Goal: Task Accomplishment & Management: Manage account settings

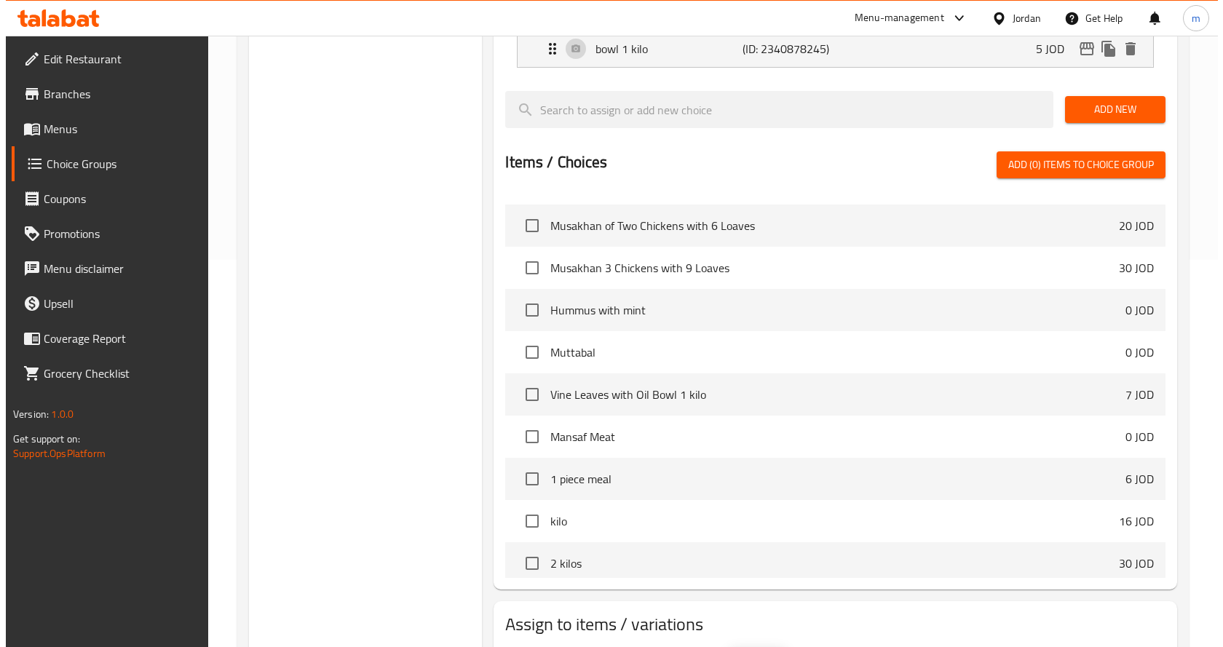
scroll to position [478, 0]
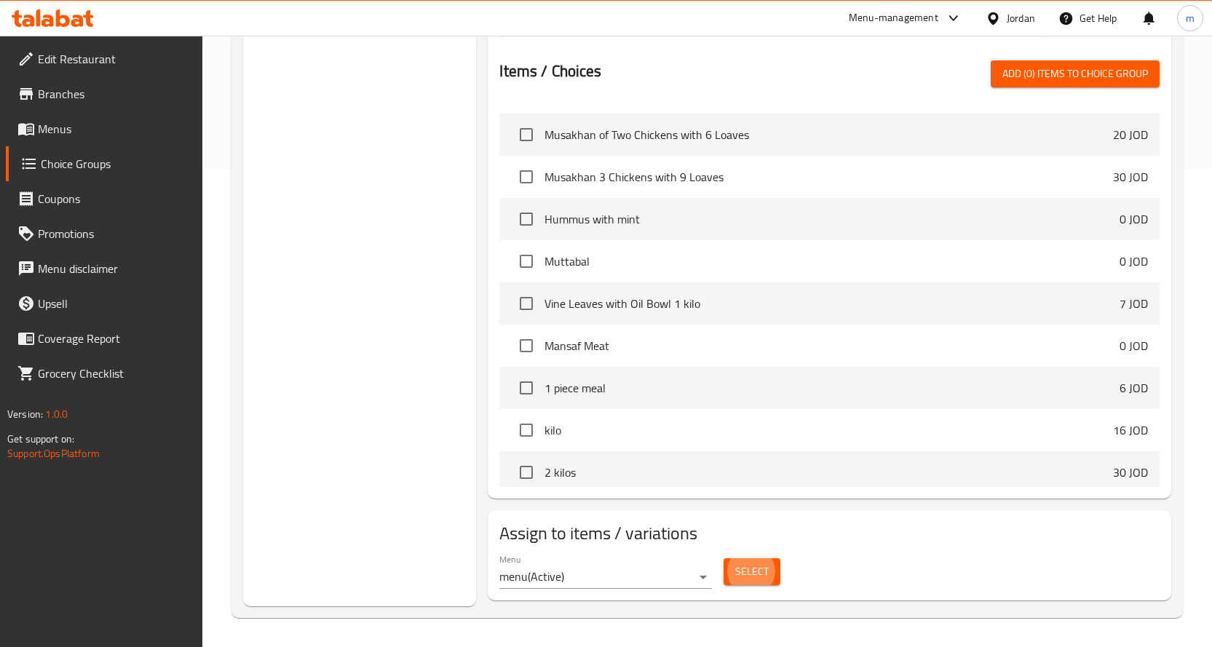
click at [756, 578] on span "Select" at bounding box center [751, 572] width 33 height 18
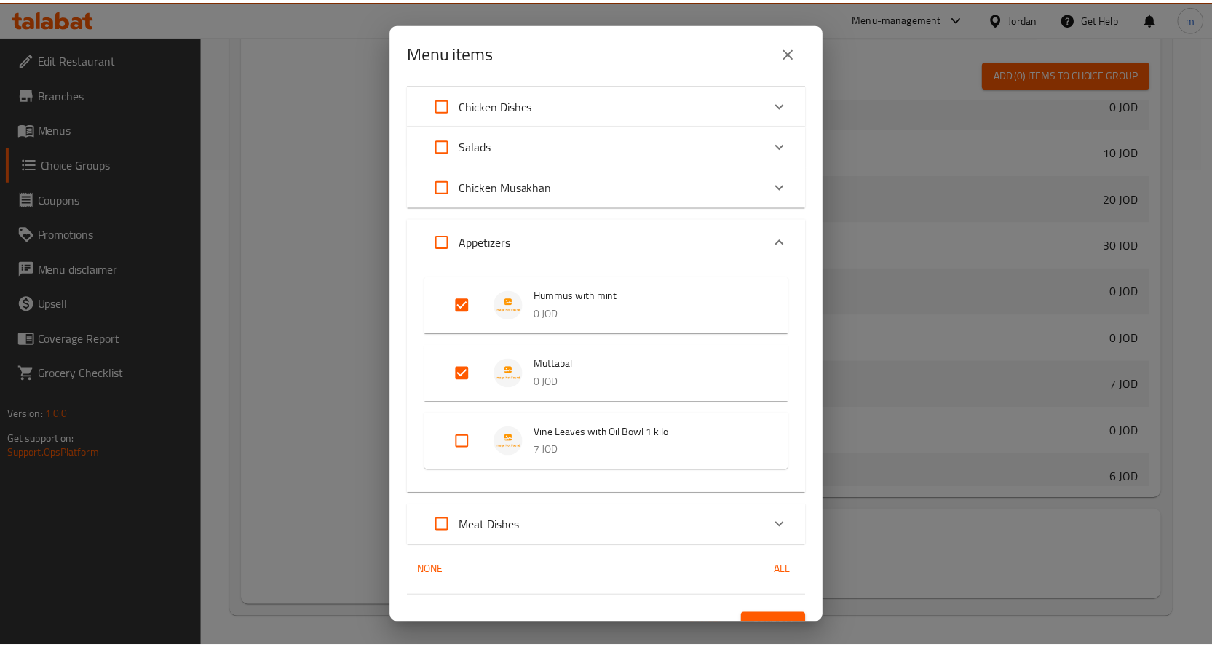
scroll to position [66, 0]
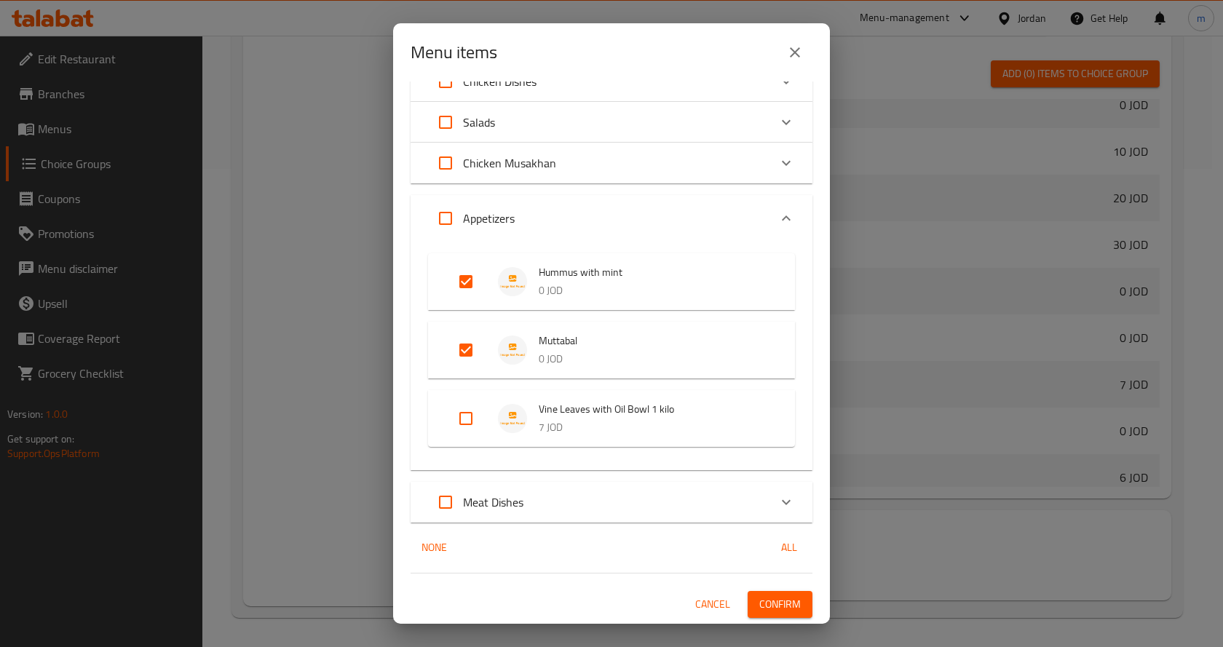
click at [770, 608] on span "Confirm" at bounding box center [779, 604] width 41 height 18
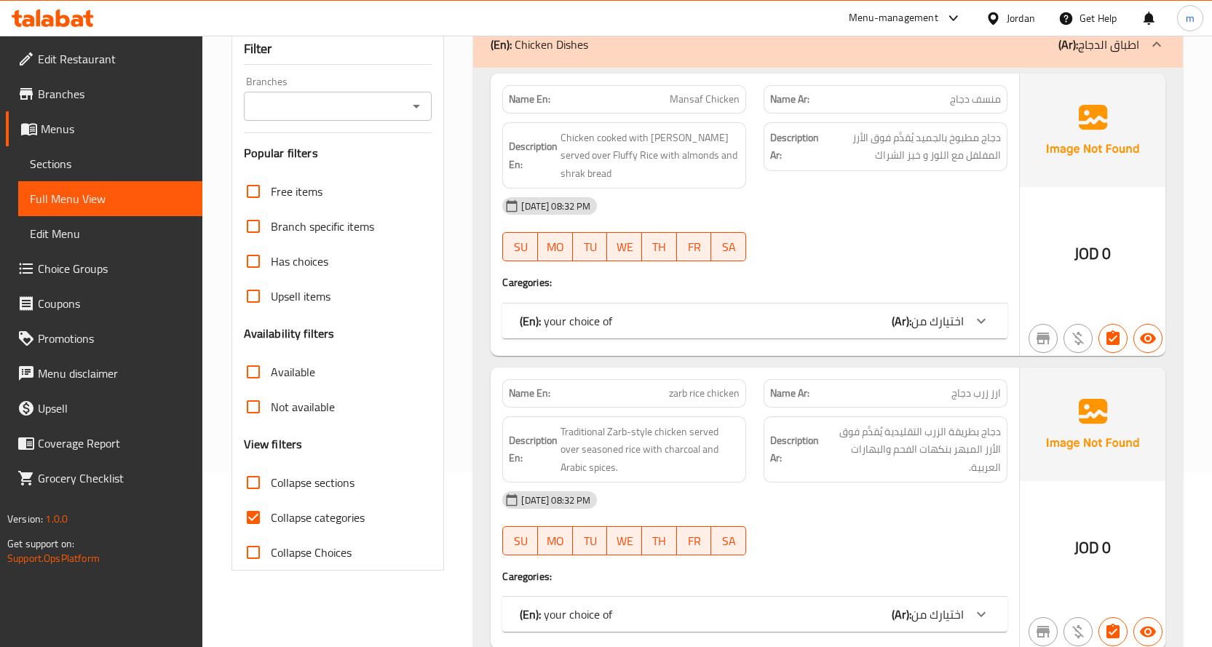
scroll to position [200, 0]
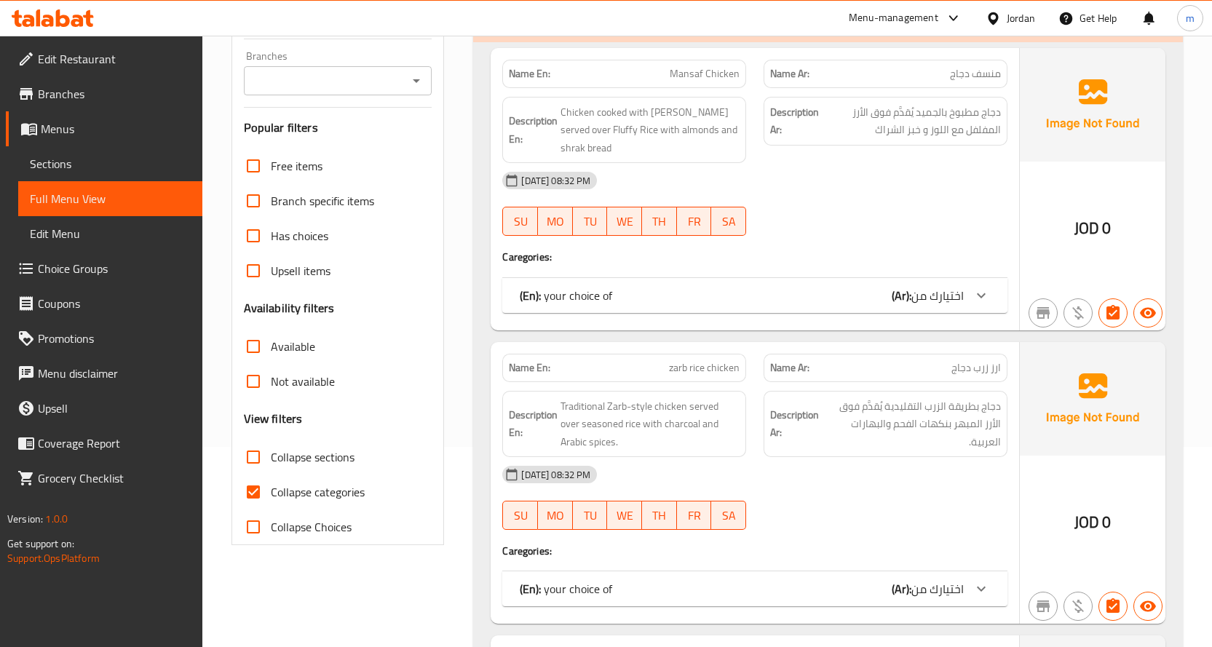
click at [258, 454] on input "Collapse sections" at bounding box center [253, 457] width 35 height 35
checkbox input "true"
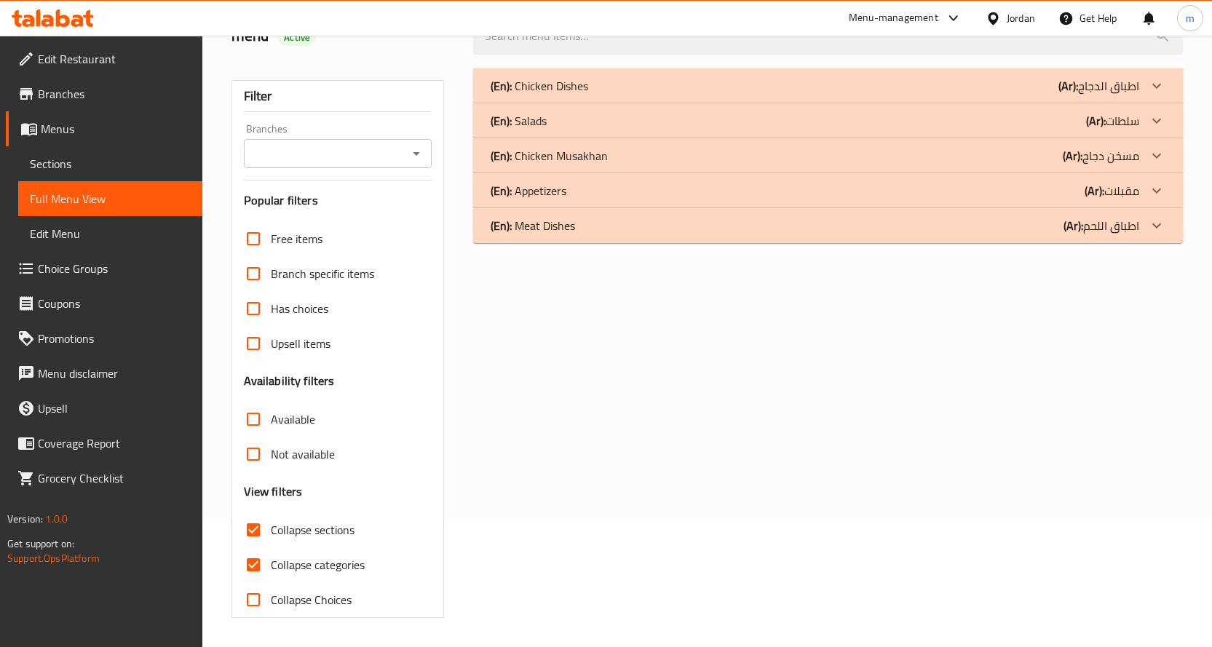
scroll to position [127, 0]
click at [796, 194] on div "(En): Appetizers (Ar): مقبلات" at bounding box center [815, 190] width 649 height 17
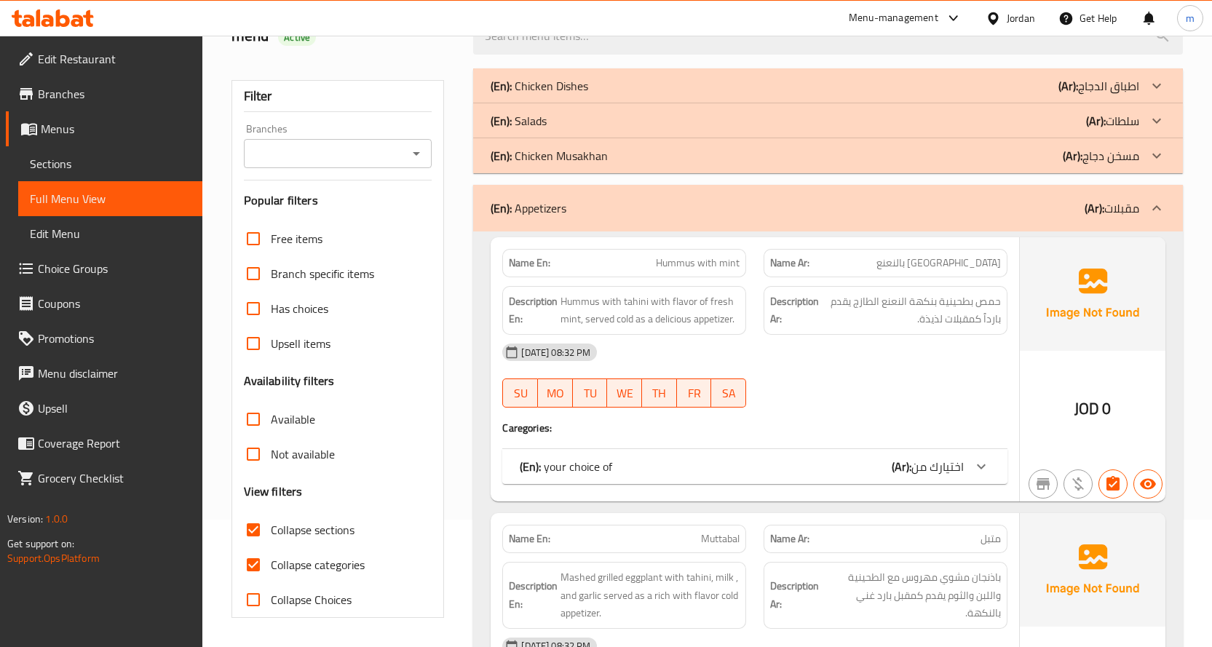
click at [756, 151] on div "(En): Chicken Musakhan (Ar): مسخن دجاج" at bounding box center [815, 155] width 649 height 17
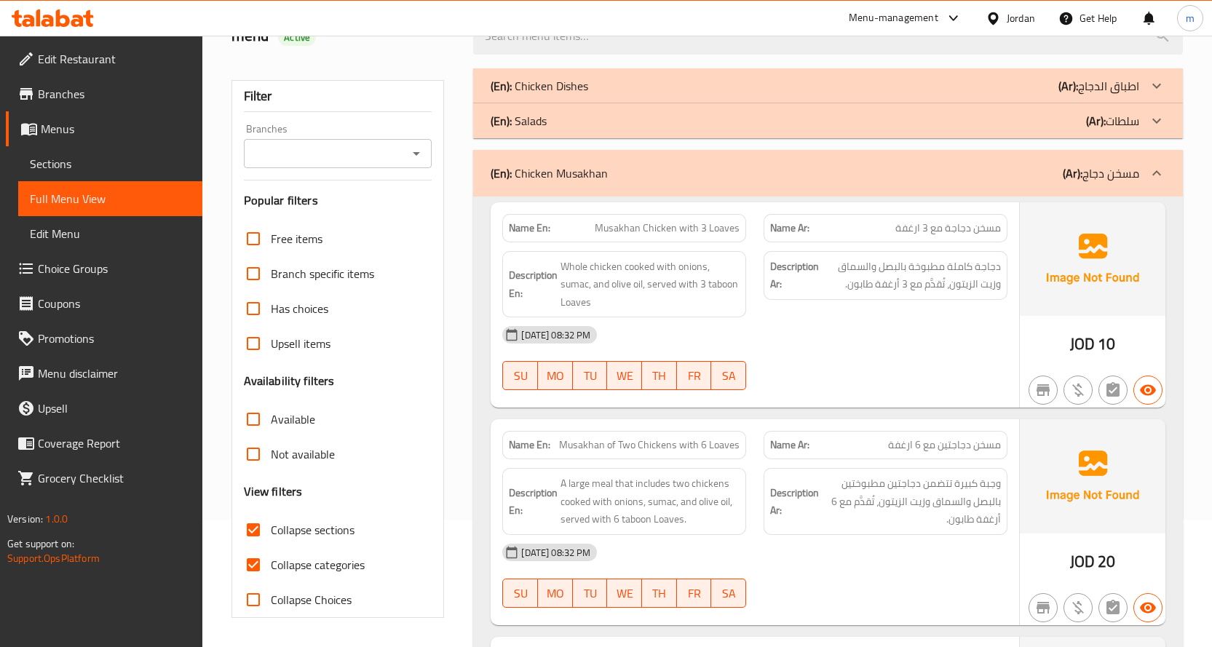
click at [697, 116] on div "(En): Salads (Ar): سلطات" at bounding box center [815, 120] width 649 height 17
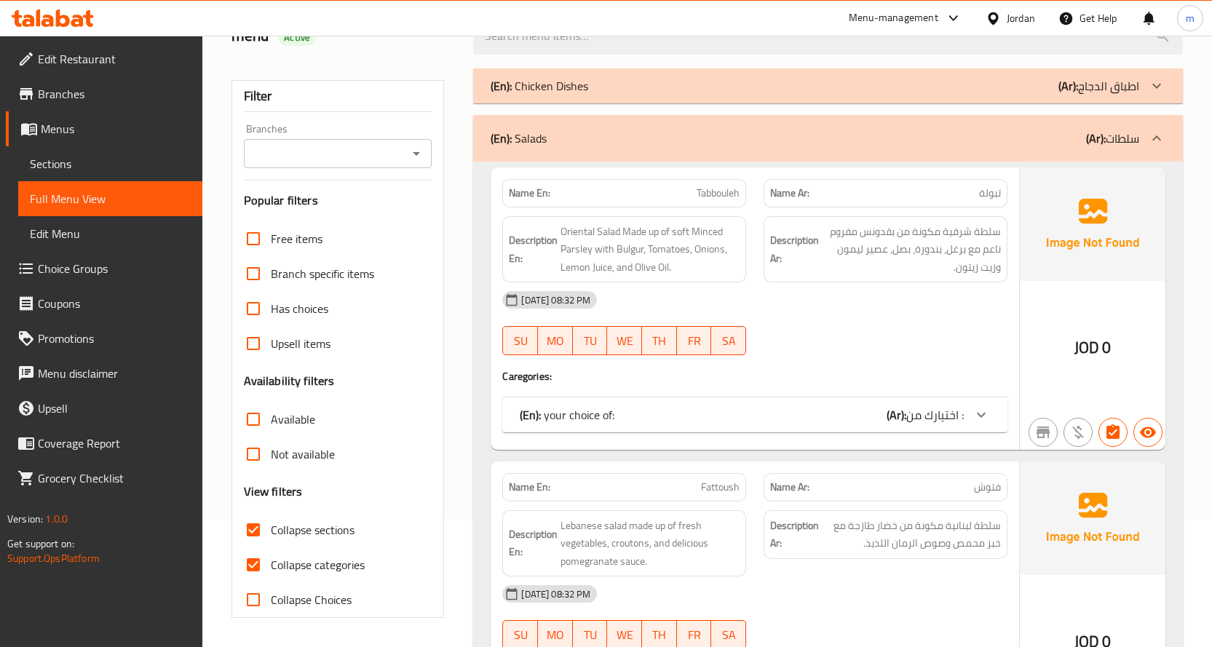
click at [681, 95] on div "(En): Chicken Dishes (Ar): اطباق الدجاج" at bounding box center [828, 85] width 710 height 35
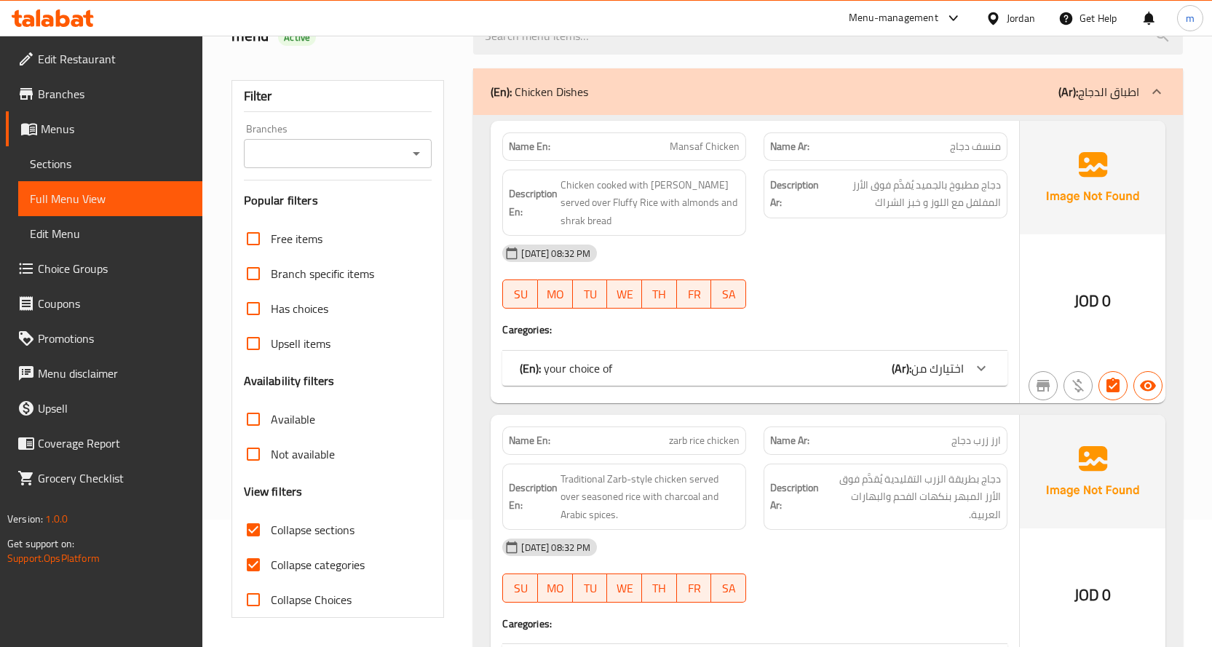
click at [246, 560] on input "Collapse categories" at bounding box center [253, 564] width 35 height 35
checkbox input "false"
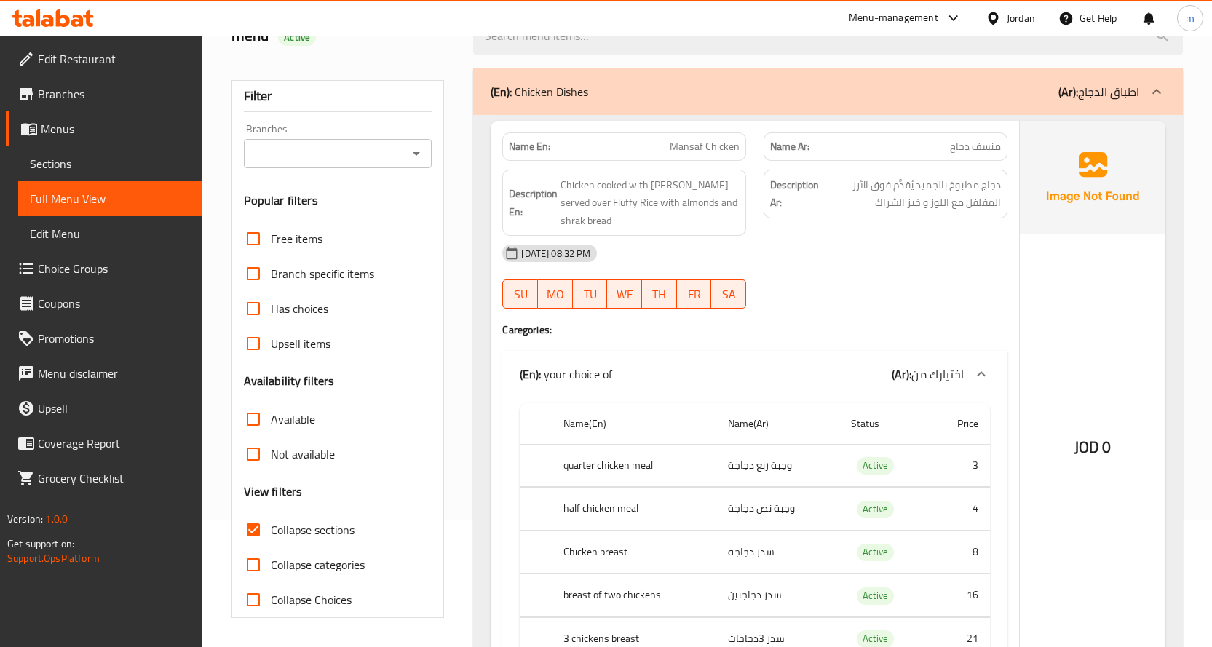
click at [88, 93] on span "Branches" at bounding box center [114, 93] width 153 height 17
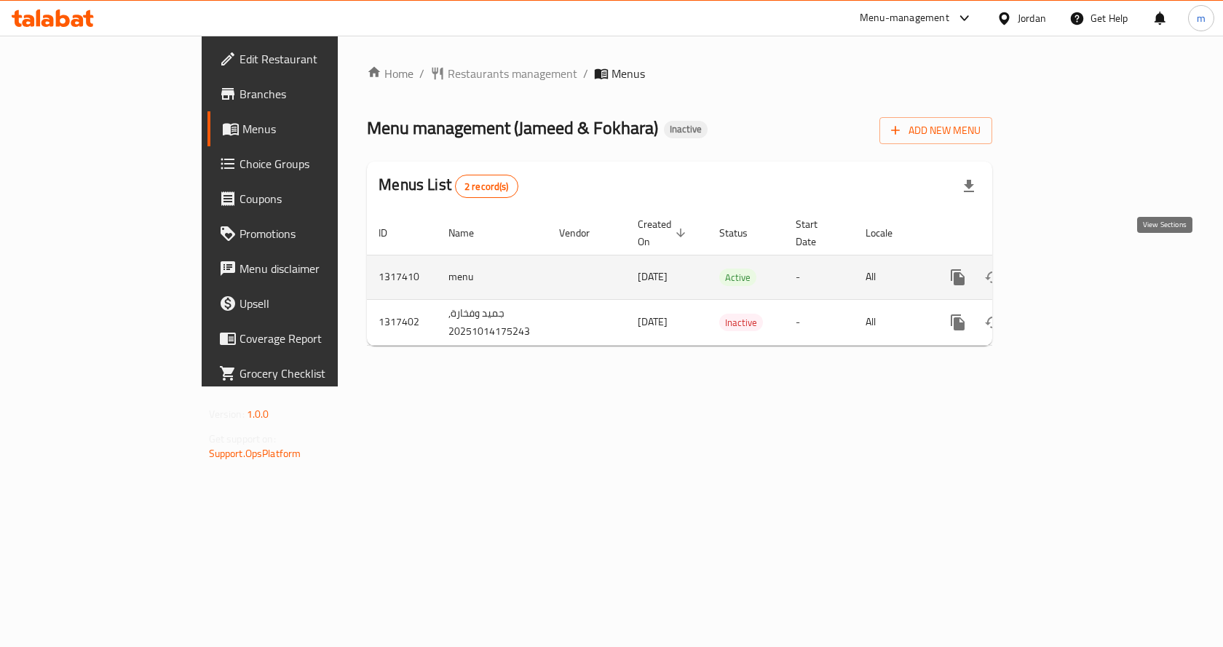
click at [1069, 271] on icon "enhanced table" at bounding box center [1062, 277] width 13 height 13
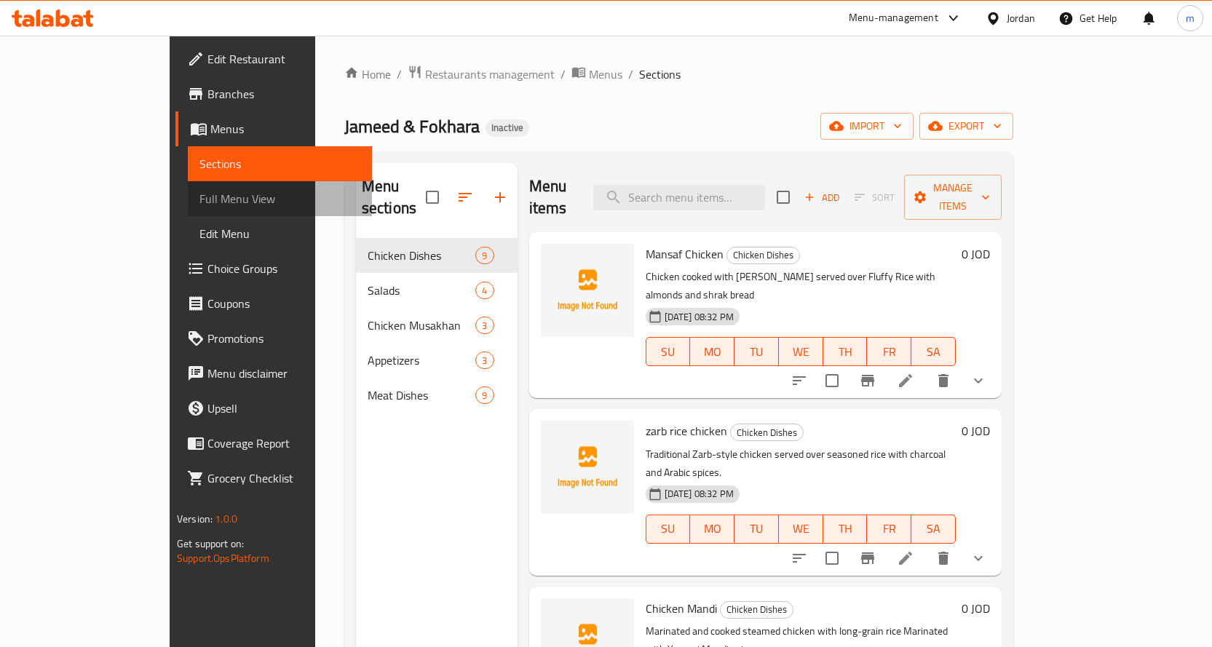
click at [199, 197] on span "Full Menu View" at bounding box center [279, 198] width 161 height 17
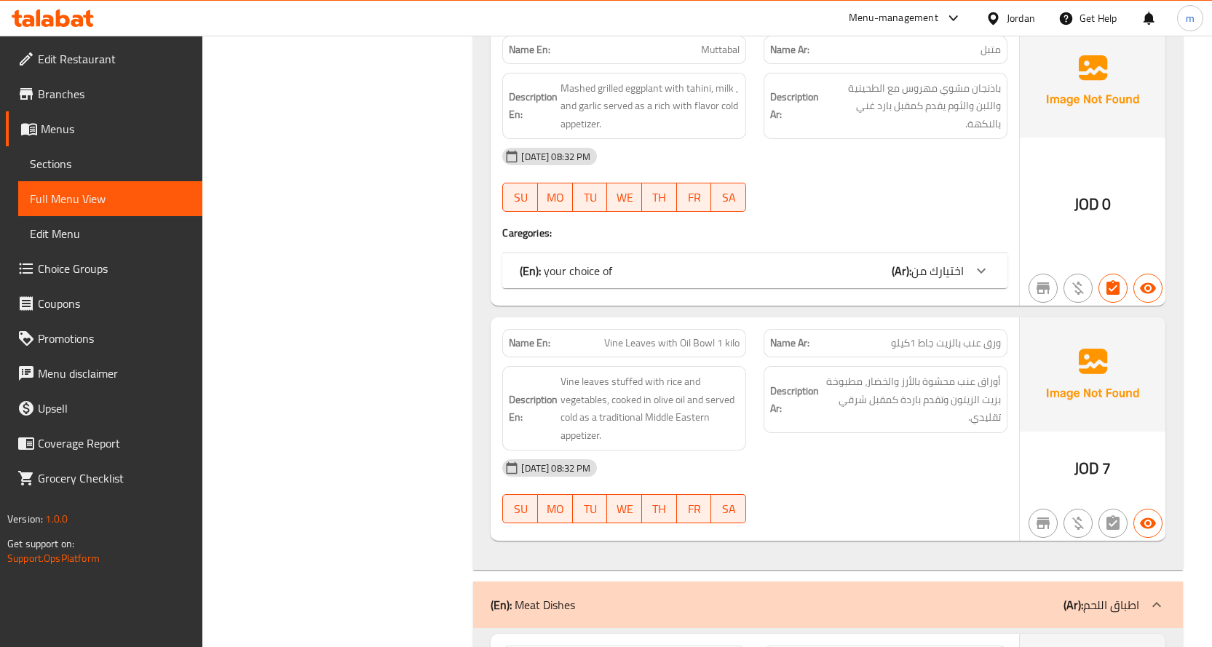
scroll to position [5138, 0]
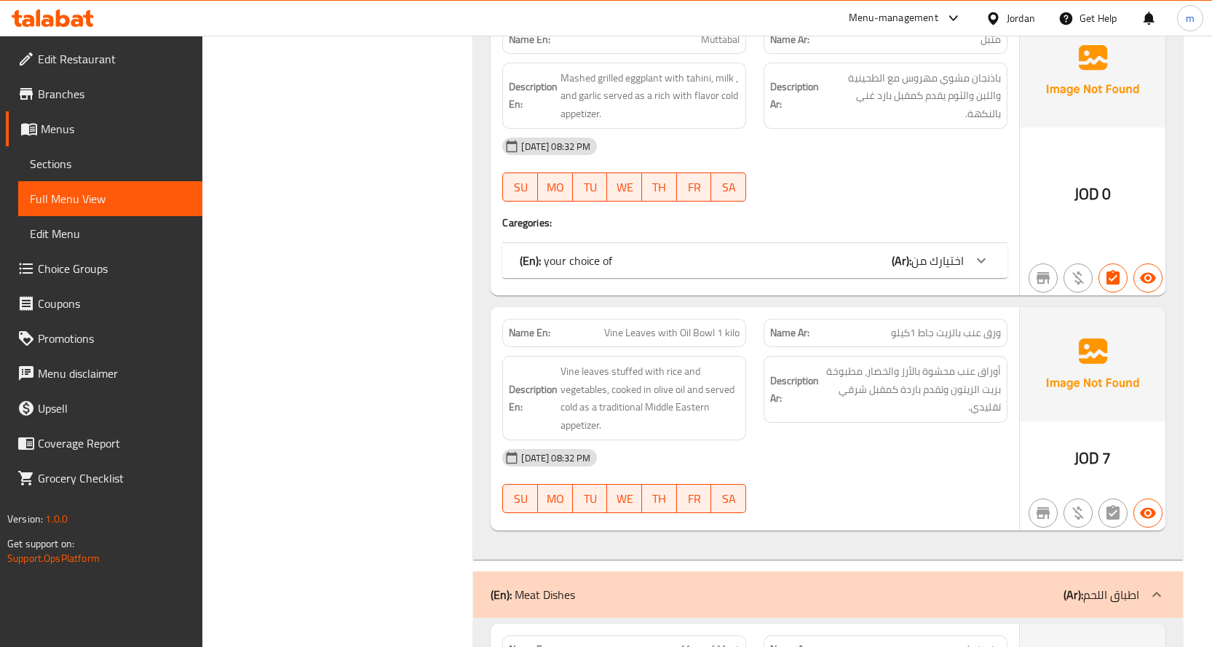
click at [1127, 586] on p "(Ar): اطباق اللحم" at bounding box center [1101, 594] width 76 height 17
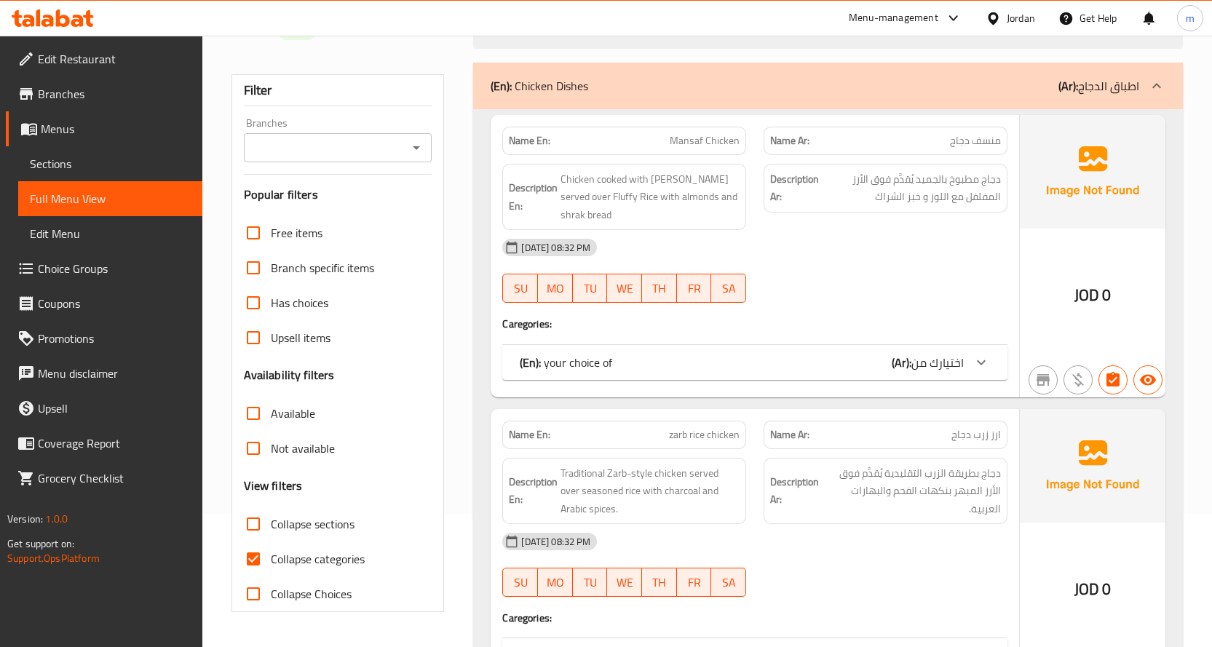
scroll to position [146, 0]
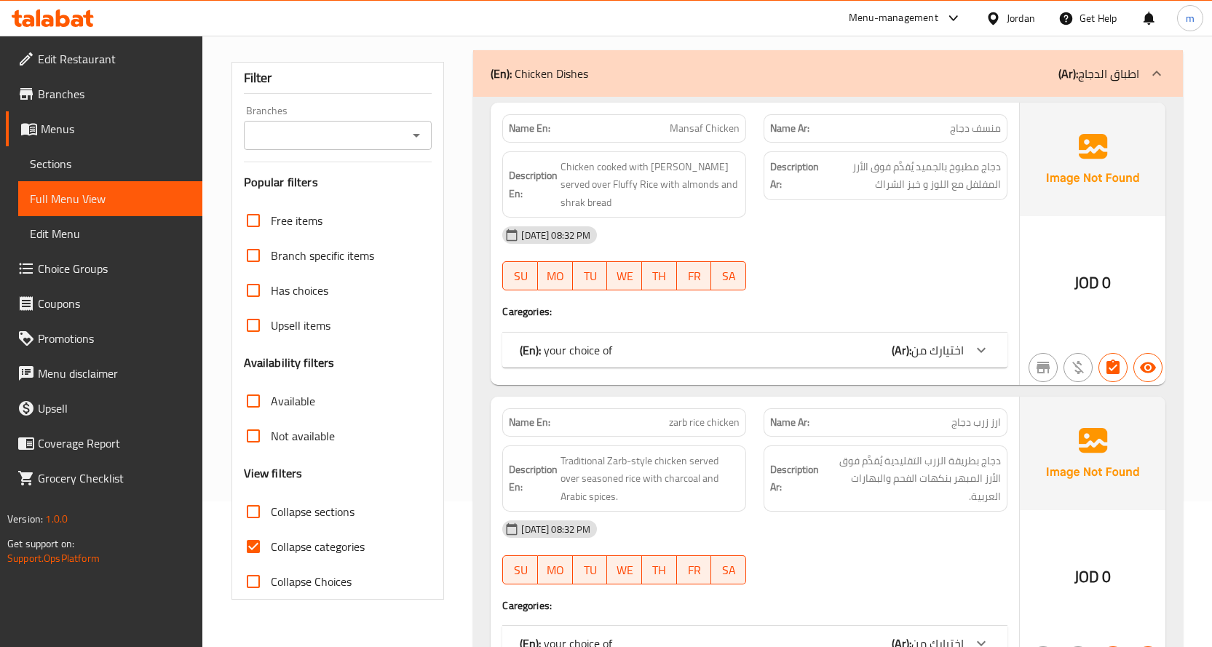
click at [261, 542] on input "Collapse categories" at bounding box center [253, 546] width 35 height 35
checkbox input "false"
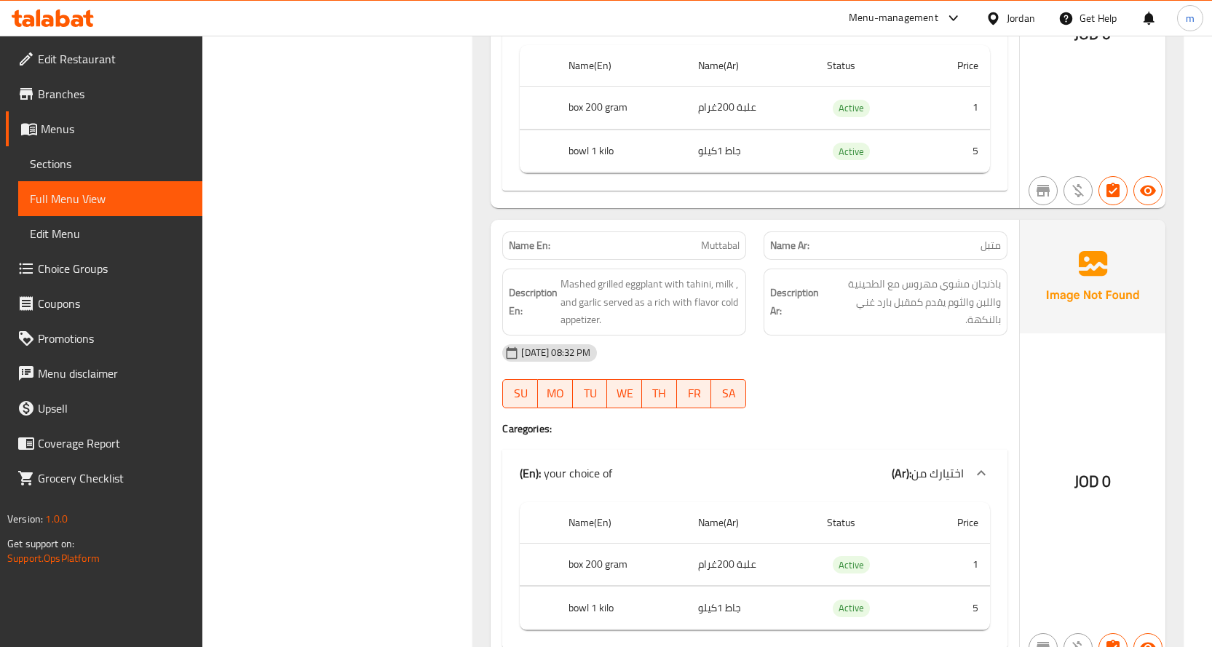
scroll to position [8533, 0]
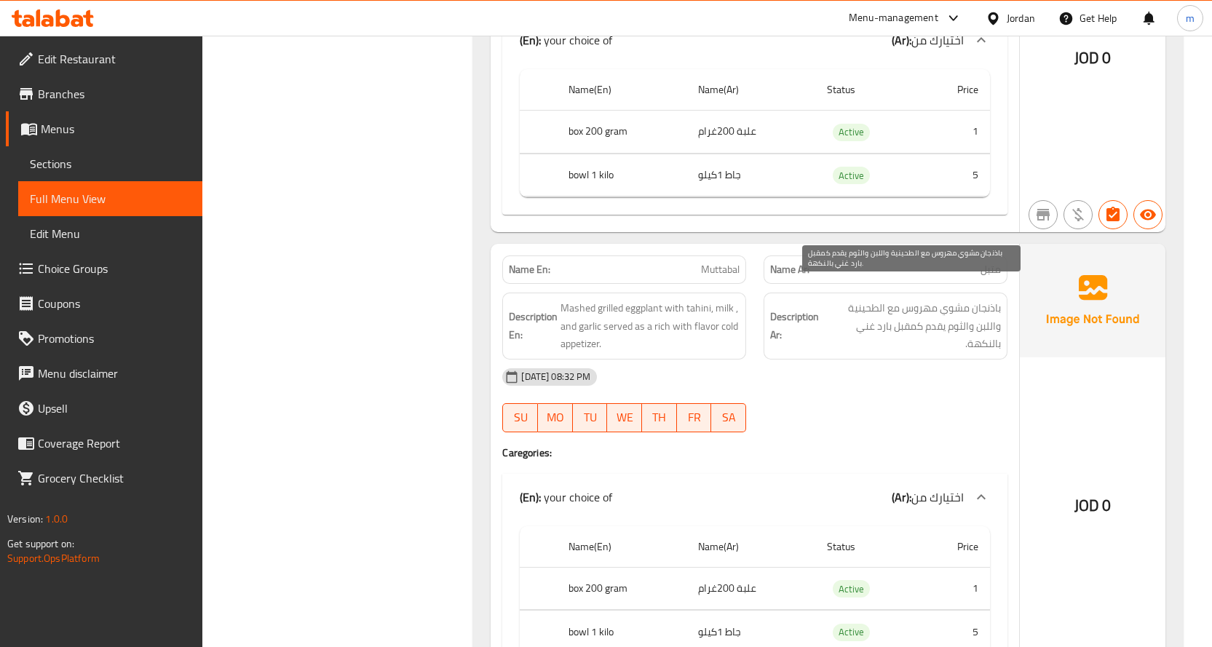
click at [984, 310] on span "باذنجان مشوي مهروس مع الطحينية واللبن والثوم يقدم كمقبل بارد غني بالنكهة." at bounding box center [911, 326] width 179 height 54
click at [980, 310] on span "باذنجان مشوي مهروس مع الطحينية واللبن والثوم يقدم كمقبل بارد غني بالنكهة." at bounding box center [911, 326] width 179 height 54
click at [940, 309] on span "باذنجان مشوي مهروس مع الطحينية واللبن والثوم يقدم كمقبل بارد غني بالنكهة." at bounding box center [911, 326] width 179 height 54
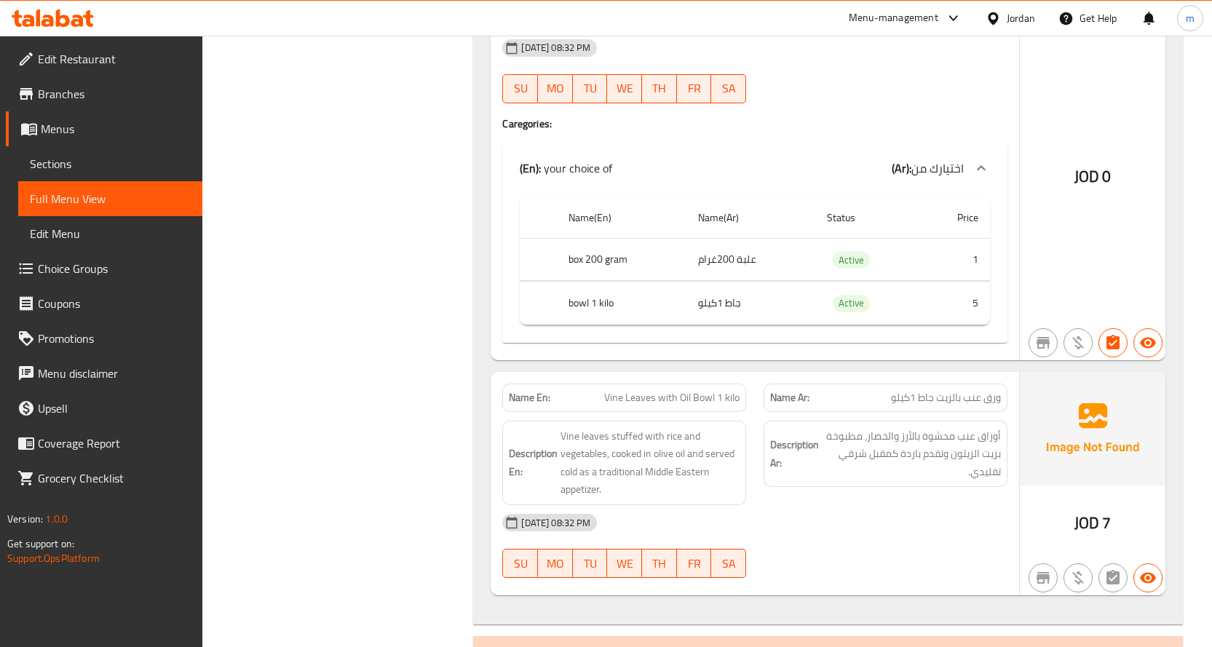
scroll to position [8897, 0]
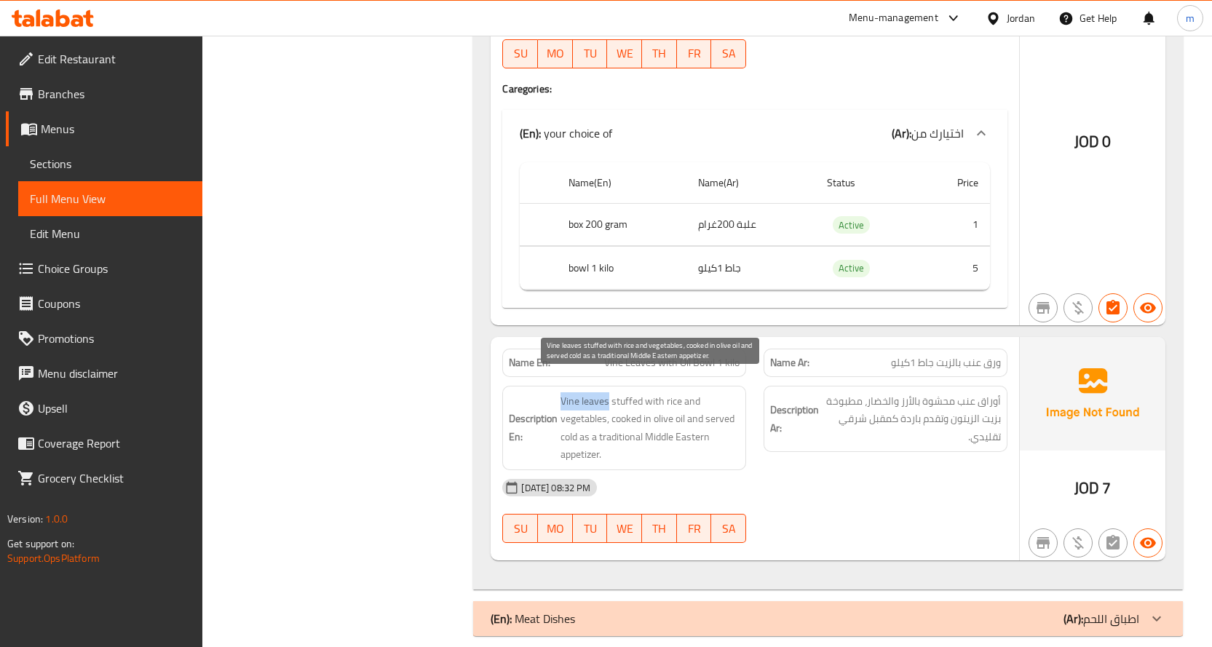
drag, startPoint x: 559, startPoint y: 385, endPoint x: 608, endPoint y: 391, distance: 49.1
click at [608, 392] on h6 "Description En: Vine leaves stuffed with rice and vegetables, cooked in olive o…" at bounding box center [624, 427] width 231 height 71
click at [630, 392] on span "Vine leaves stuffed with rice and vegetables, cooked in olive oil and served co…" at bounding box center [649, 427] width 179 height 71
drag, startPoint x: 552, startPoint y: 383, endPoint x: 608, endPoint y: 389, distance: 55.7
click at [608, 392] on h6 "Description En: Vine leaves stuffed with rice and vegetables, cooked in olive o…" at bounding box center [624, 427] width 231 height 71
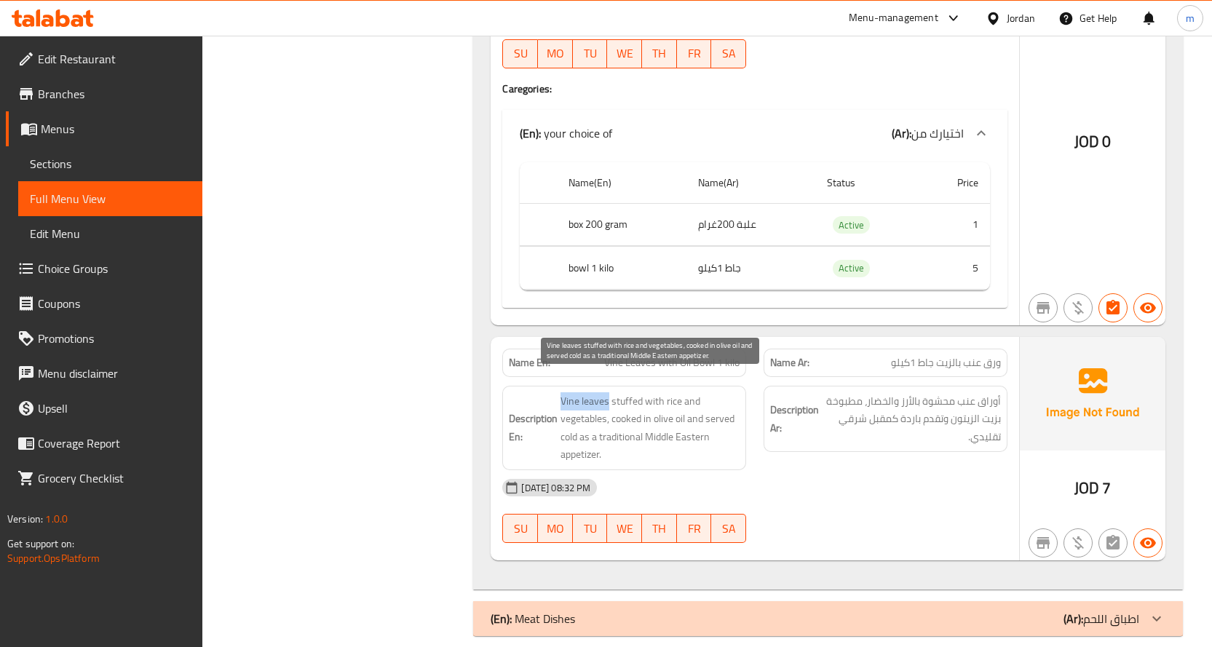
copy span "Vine leaves"
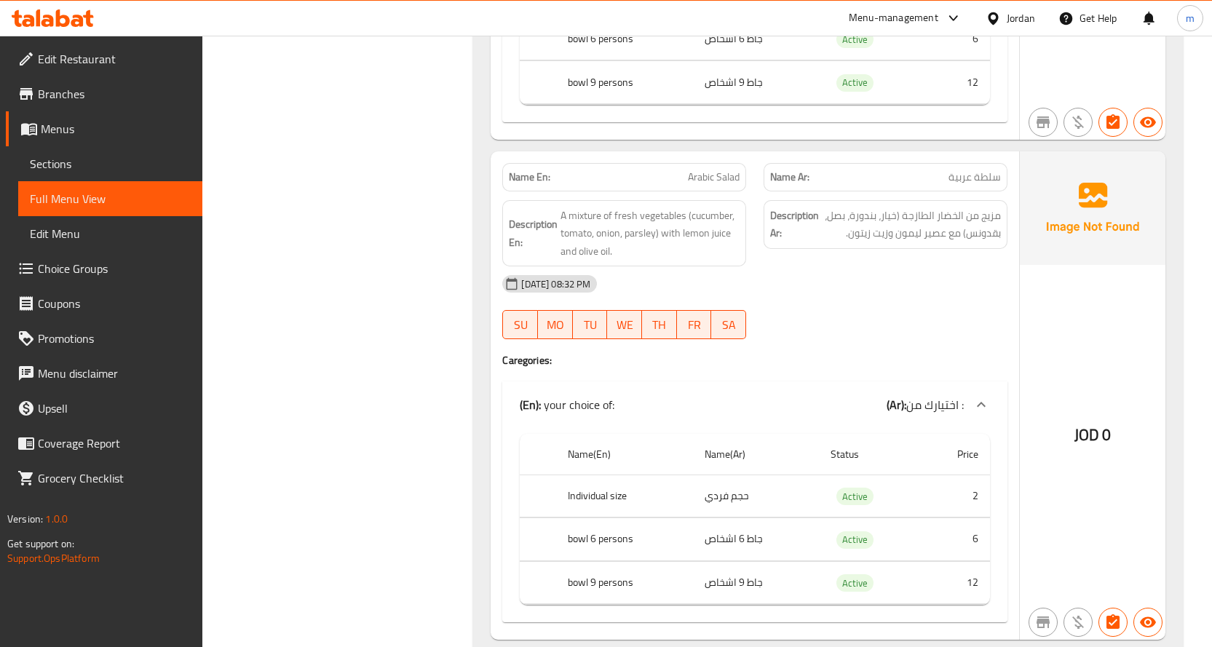
scroll to position [6204, 0]
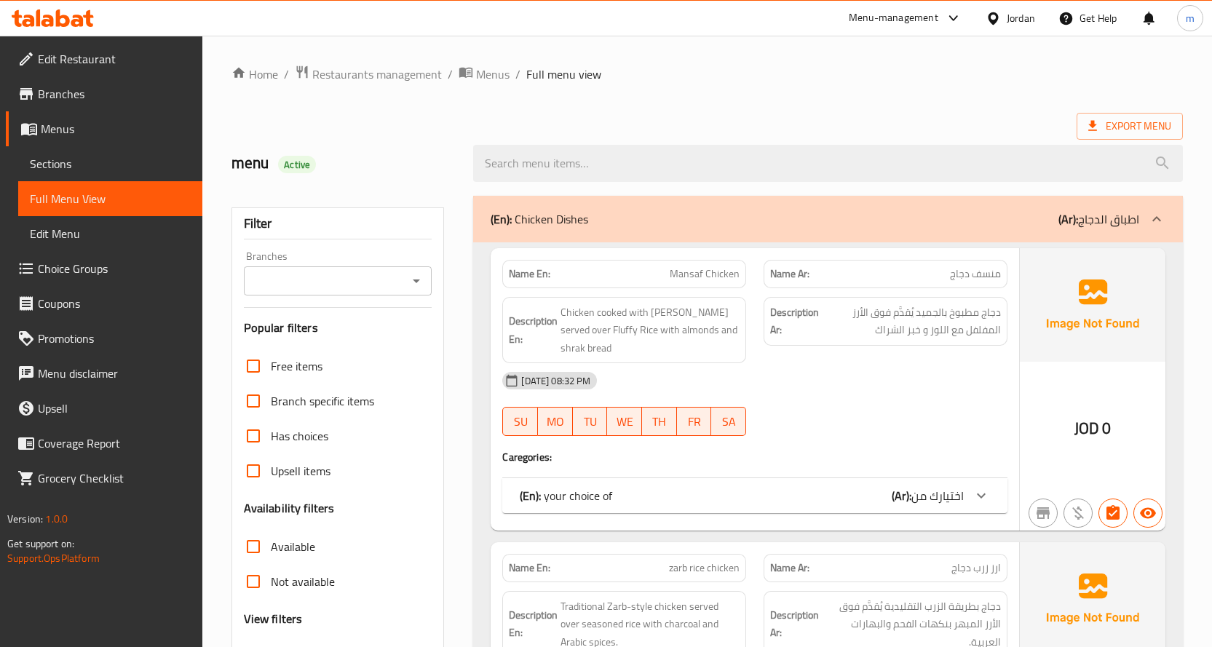
click at [95, 173] on link "Sections" at bounding box center [110, 163] width 184 height 35
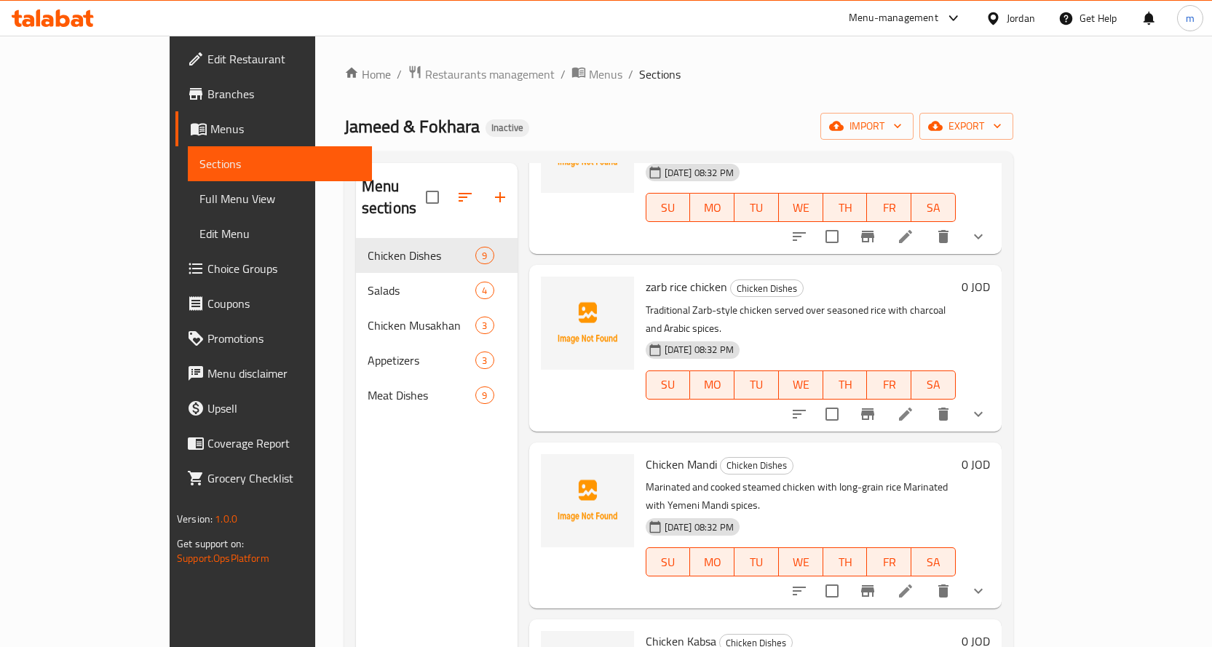
scroll to position [146, 0]
click at [926, 400] on li at bounding box center [905, 413] width 41 height 26
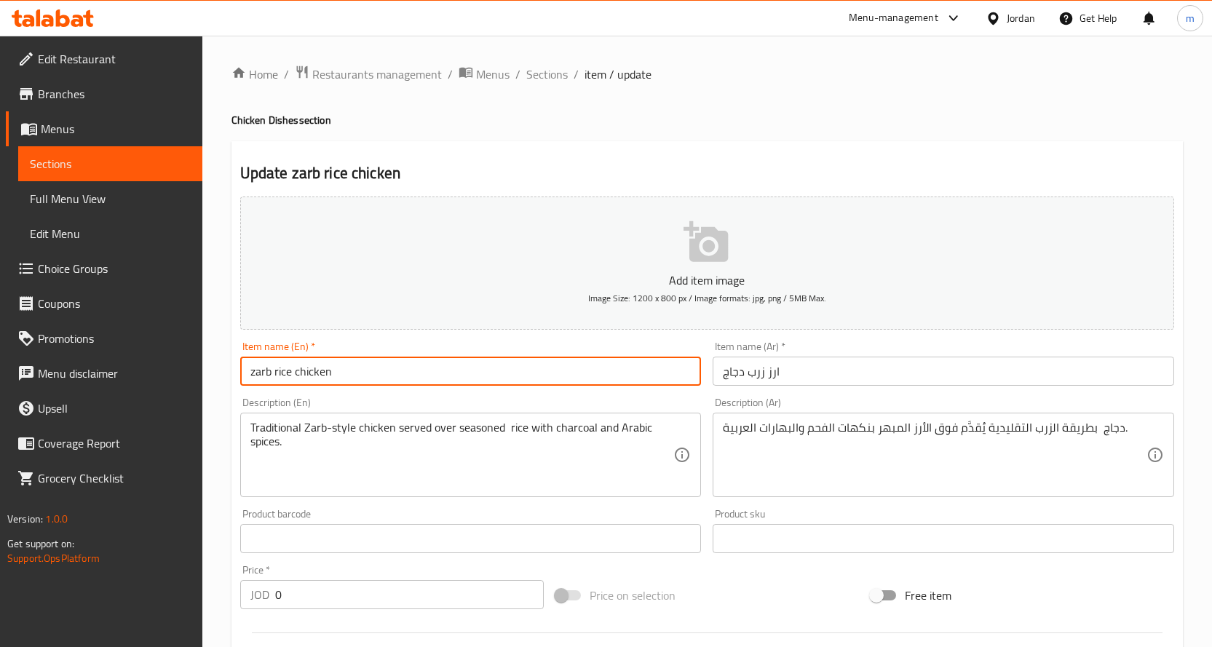
click at [378, 363] on input "zarb rice chicken" at bounding box center [470, 371] width 461 height 29
drag, startPoint x: 354, startPoint y: 367, endPoint x: 251, endPoint y: 367, distance: 103.4
click at [251, 367] on input "zarb rice chicken" at bounding box center [470, 371] width 461 height 29
type input "chicken zarb rice"
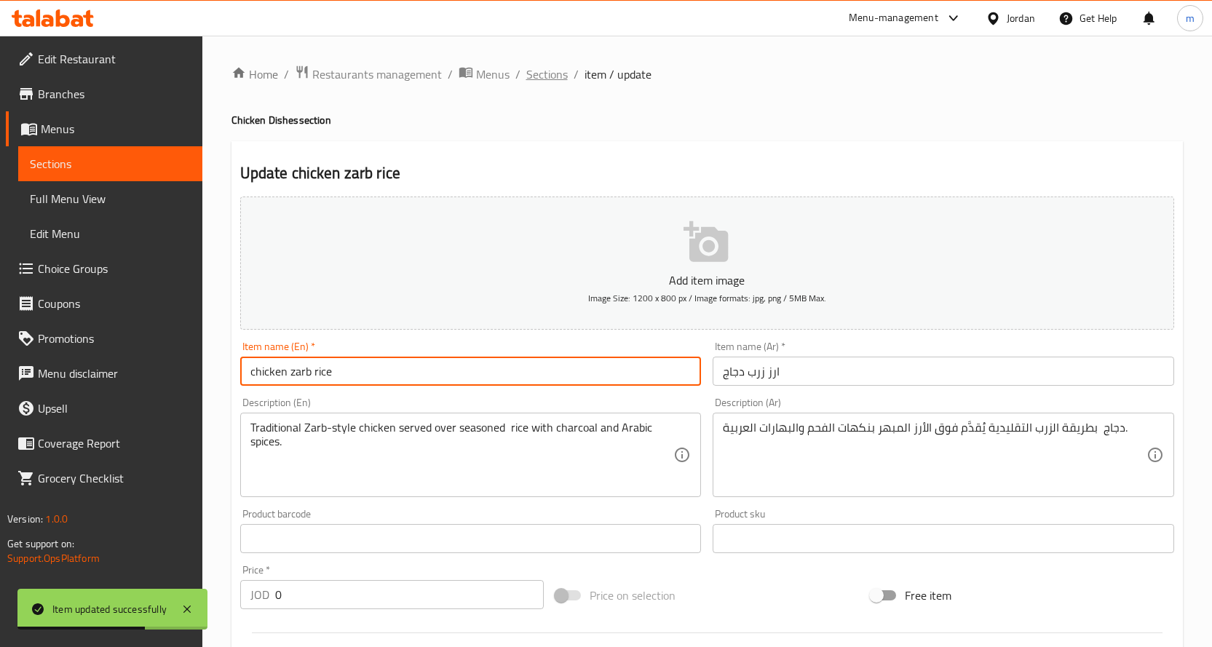
click at [540, 77] on span "Sections" at bounding box center [546, 74] width 41 height 17
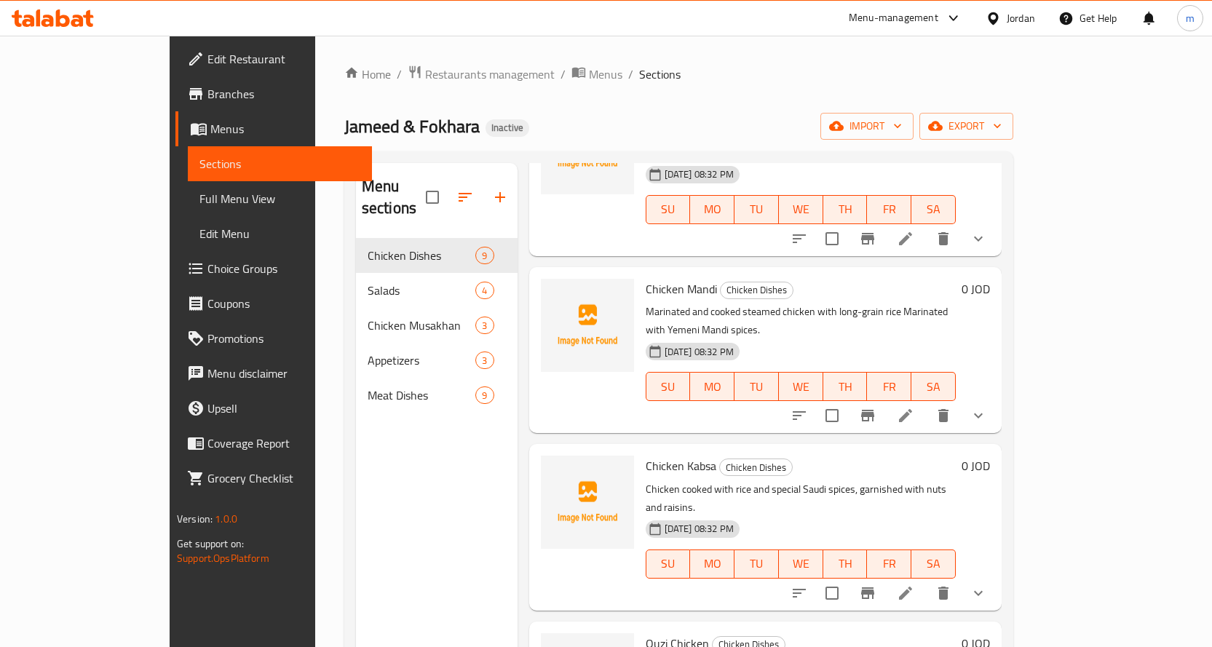
scroll to position [218, 0]
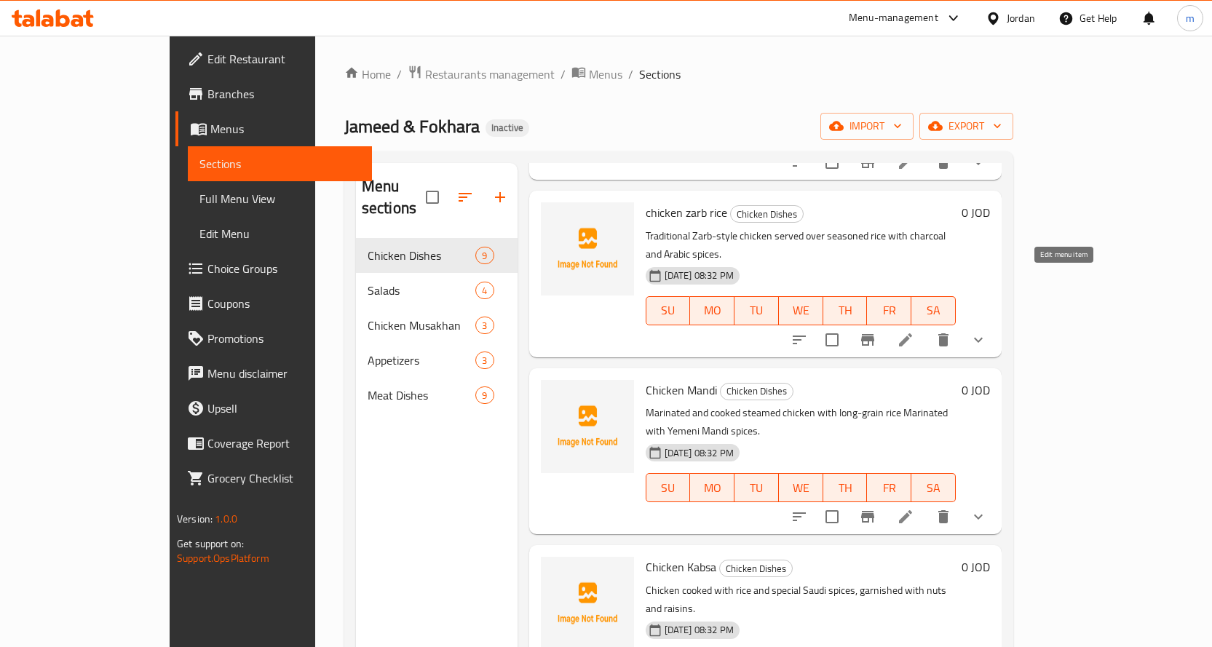
click at [912, 333] on icon at bounding box center [905, 339] width 13 height 13
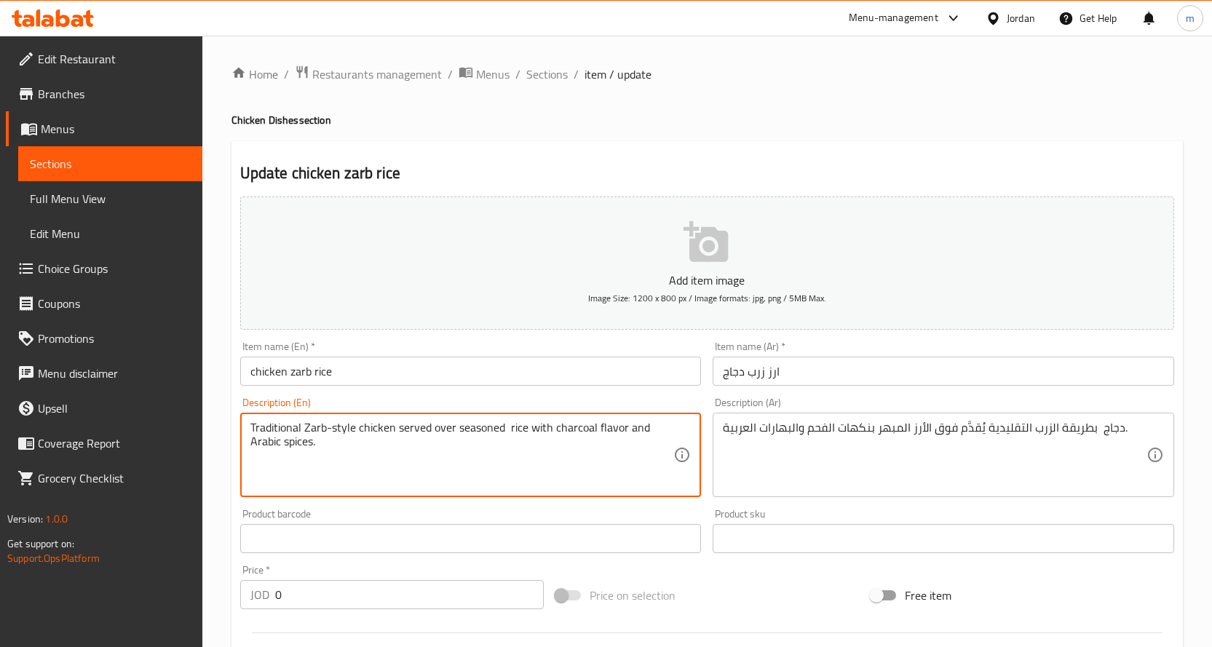
click at [510, 461] on textarea "Traditional Zarb-style chicken served over seasoned rice with charcoal flavor a…" at bounding box center [462, 455] width 424 height 69
type textarea "Traditional Zarb-style chicken served over seasoned rice with charcoal flavor a…"
click at [535, 513] on div "Product barcode Product barcode" at bounding box center [470, 531] width 461 height 44
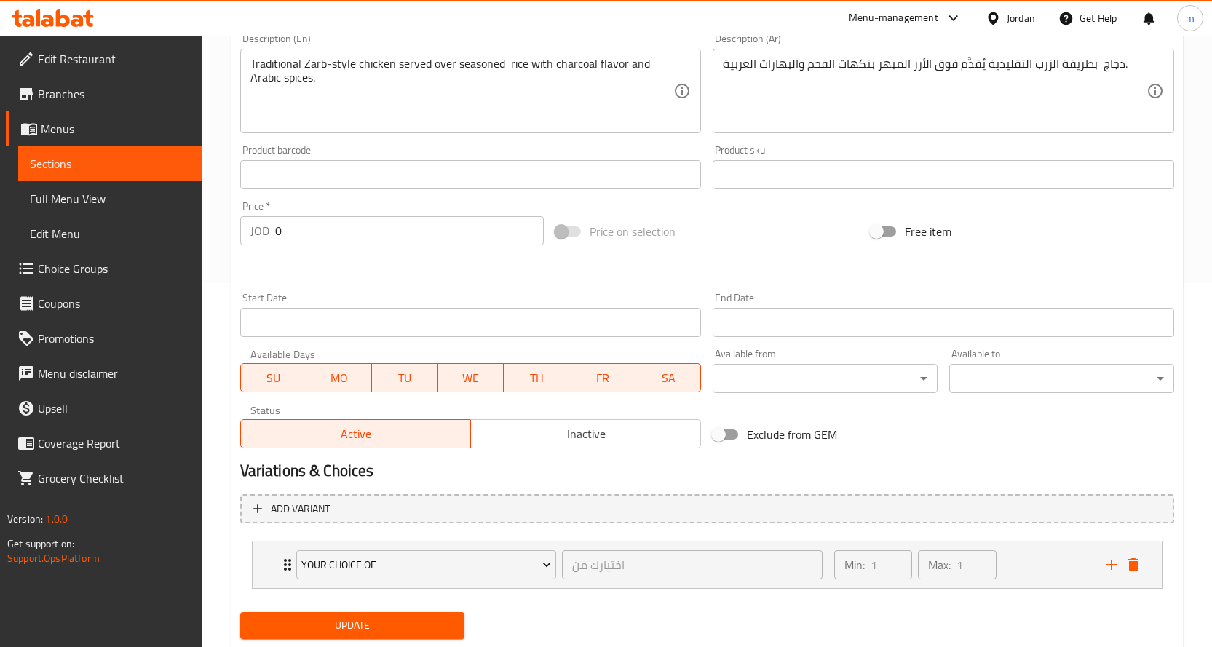
scroll to position [405, 0]
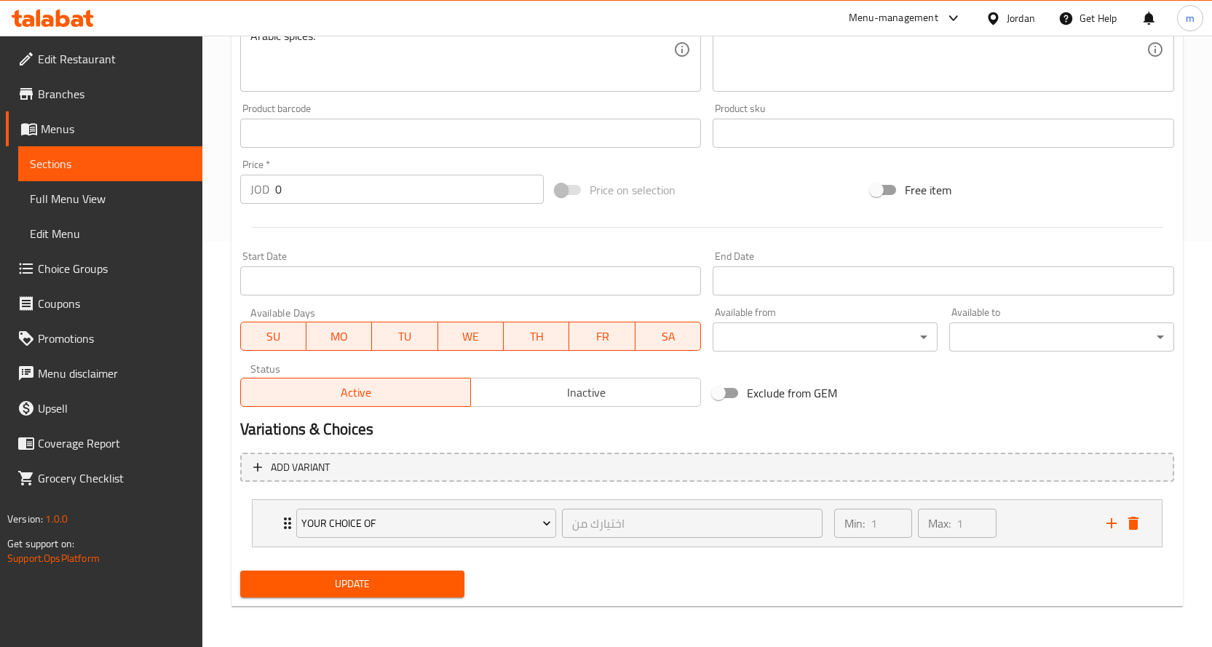
click at [428, 586] on span "Update" at bounding box center [353, 584] width 202 height 18
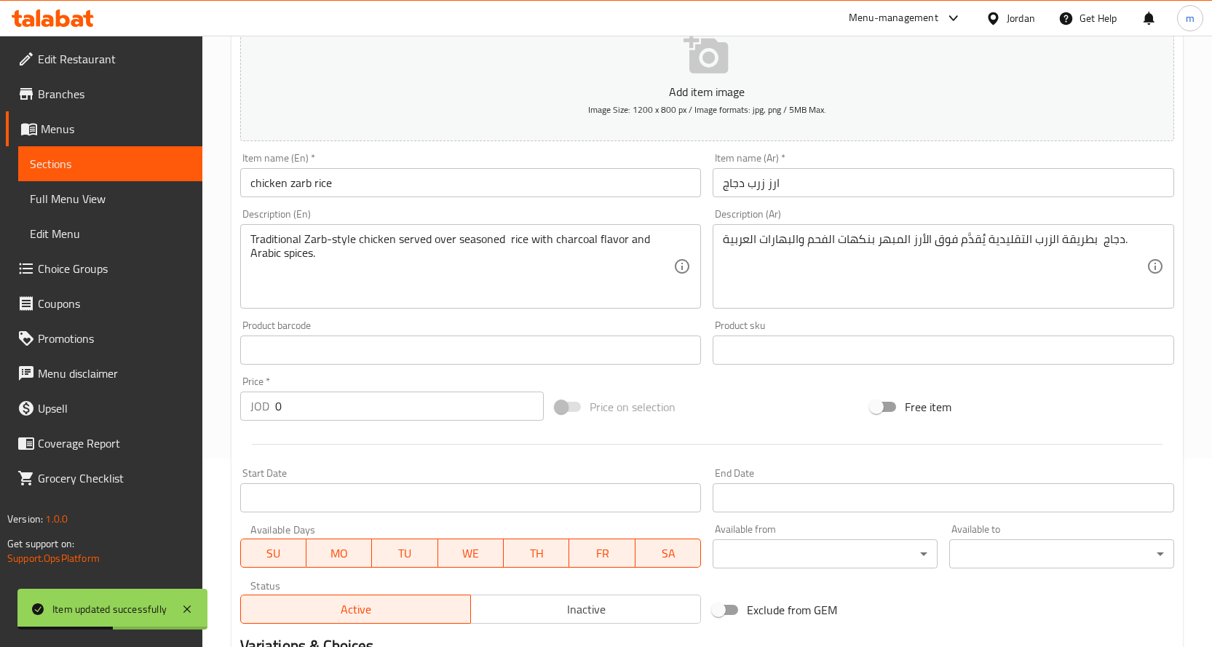
scroll to position [0, 0]
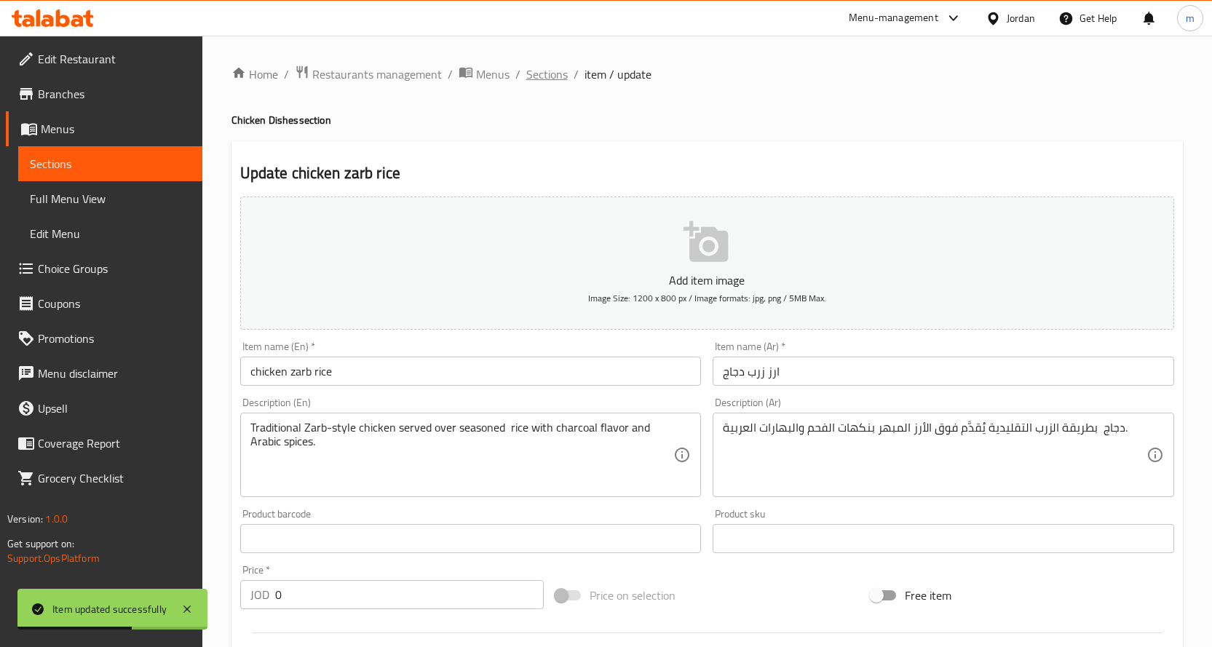
click at [535, 78] on span "Sections" at bounding box center [546, 74] width 41 height 17
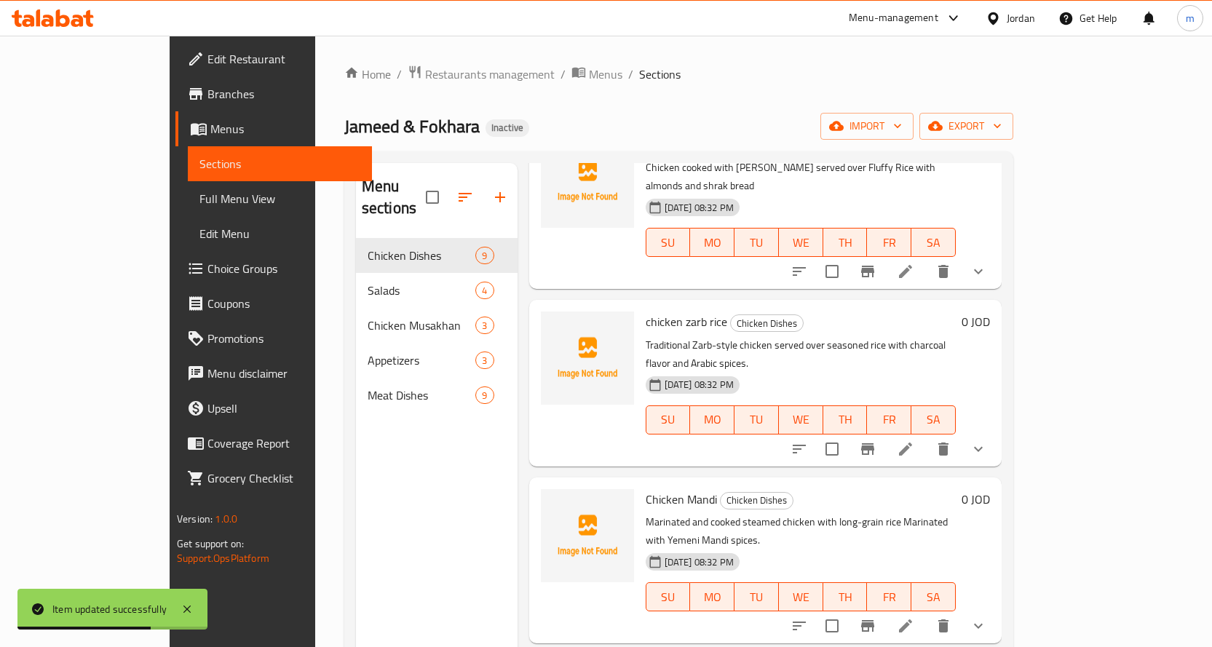
scroll to position [291, 0]
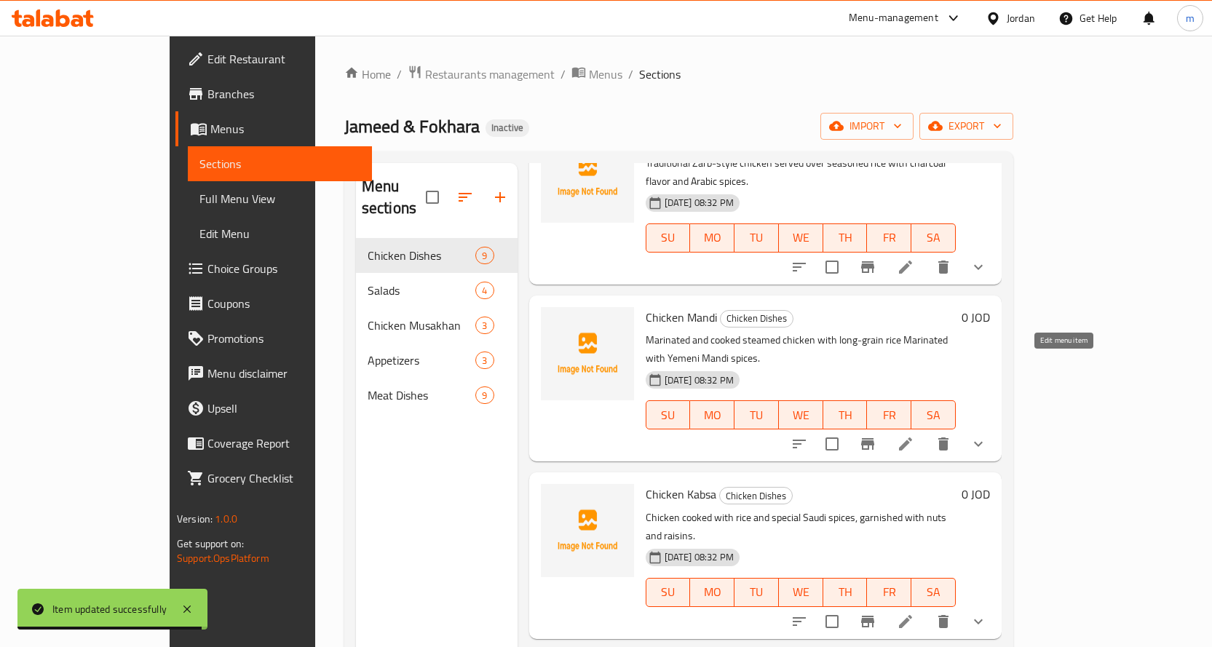
click at [914, 435] on icon at bounding box center [905, 443] width 17 height 17
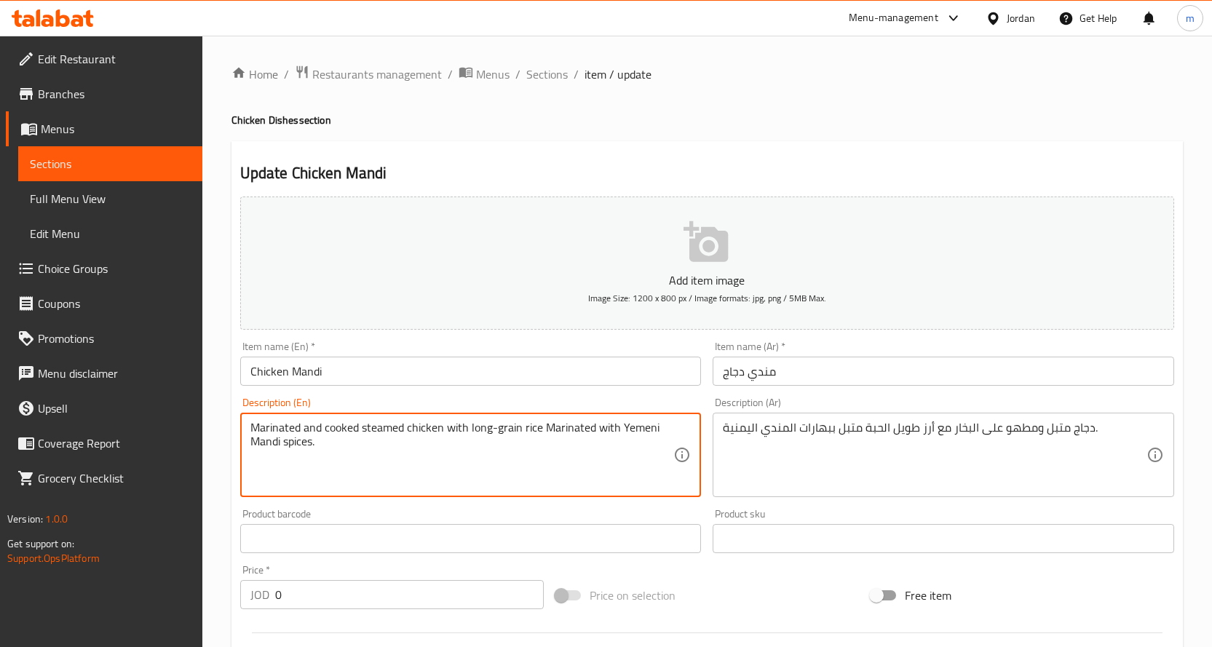
click at [563, 429] on textarea "Marinated and cooked steamed chicken with long-grain rice Marinated with Yemeni…" at bounding box center [462, 455] width 424 height 69
click at [467, 431] on textarea "Marinated and cooked steamed chicken with long-grain rice with Yemeni Mandi spi…" at bounding box center [462, 455] width 424 height 69
paste textarea "Marinated"
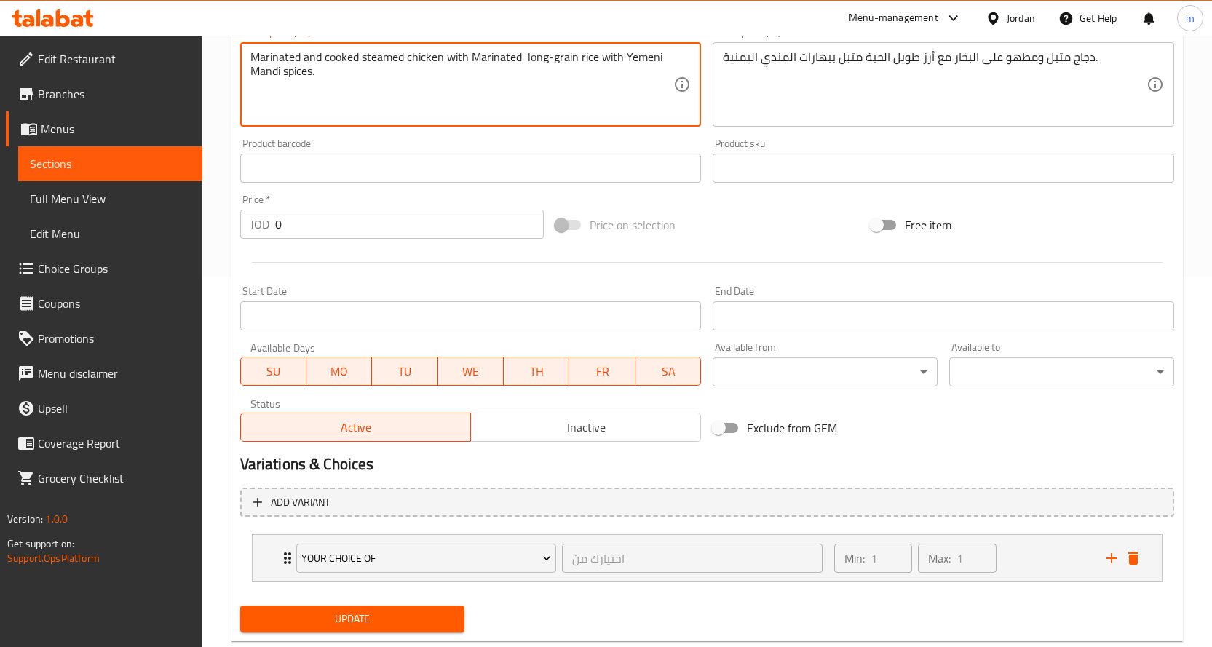
scroll to position [405, 0]
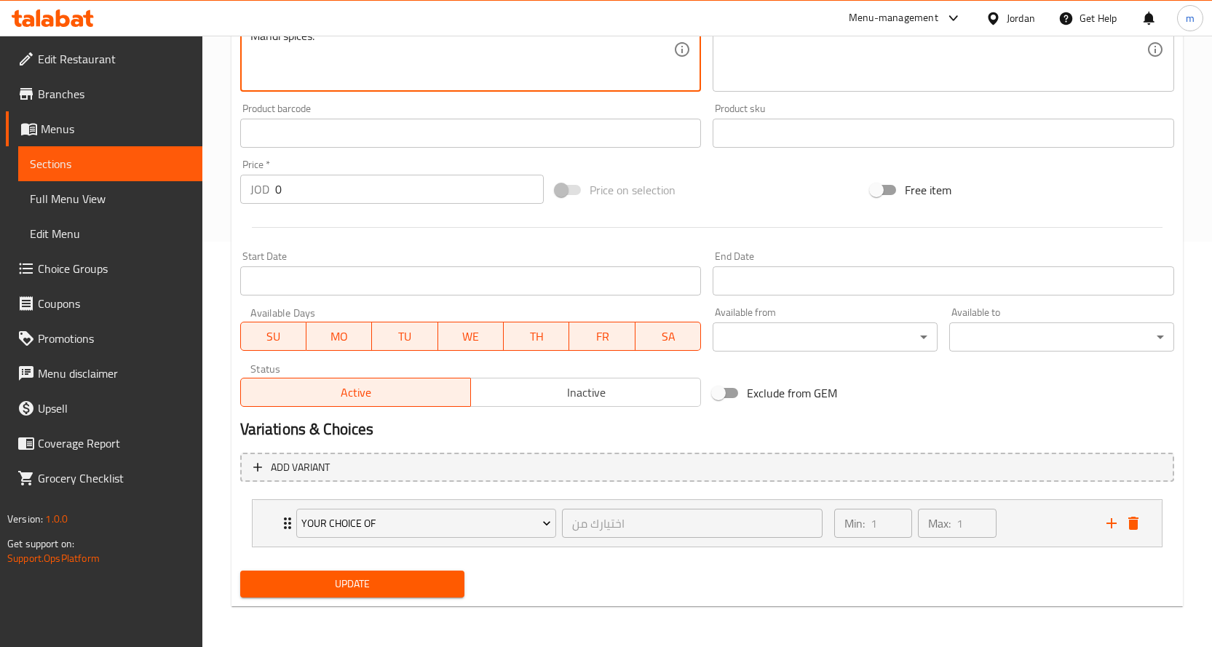
type textarea "Marinated and cooked steamed chicken with Marinated long-grain rice with Yemeni…"
click at [429, 579] on span "Update" at bounding box center [353, 584] width 202 height 18
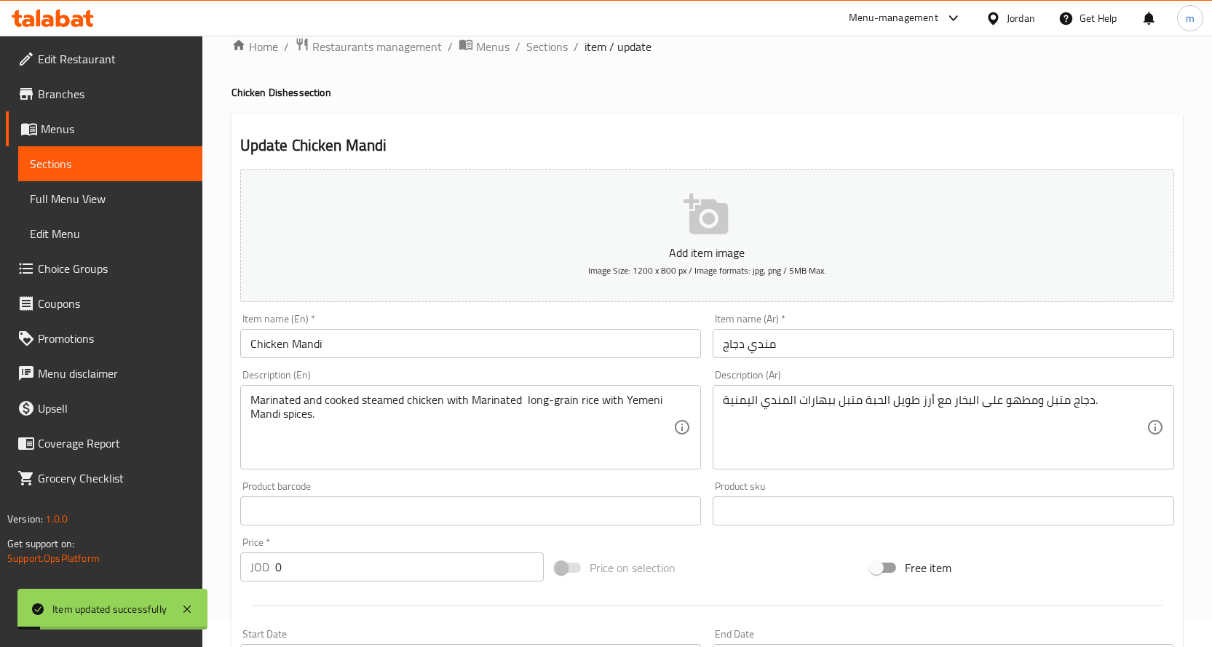
scroll to position [0, 0]
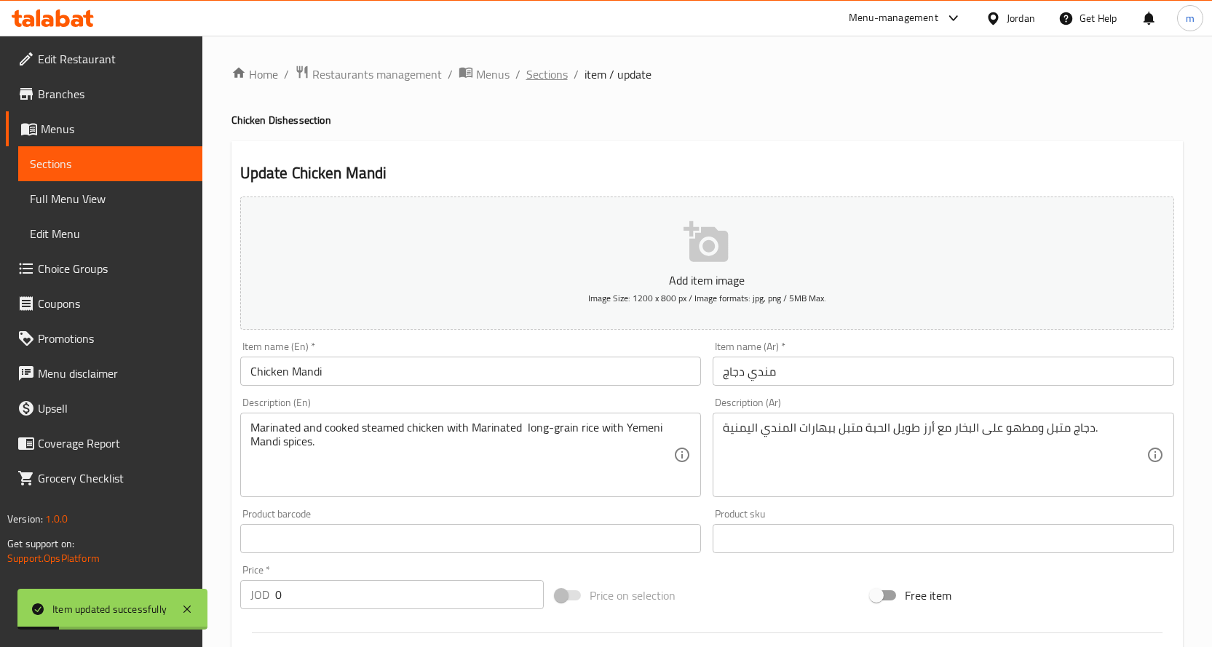
click at [544, 70] on span "Sections" at bounding box center [546, 74] width 41 height 17
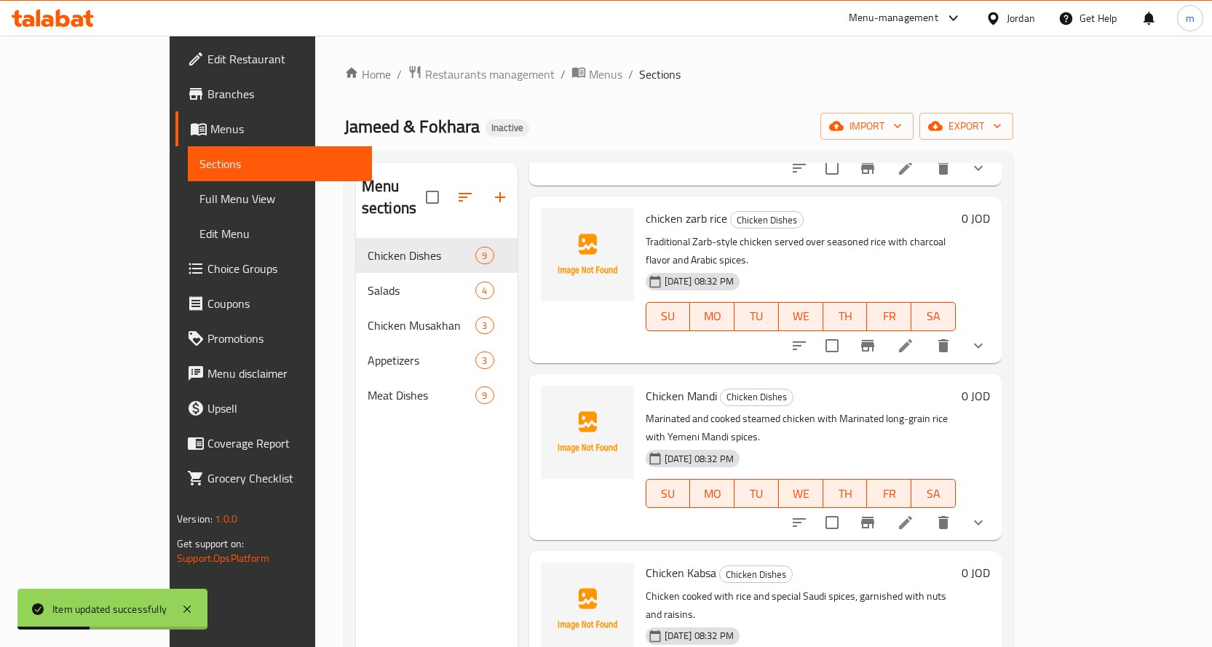
scroll to position [218, 0]
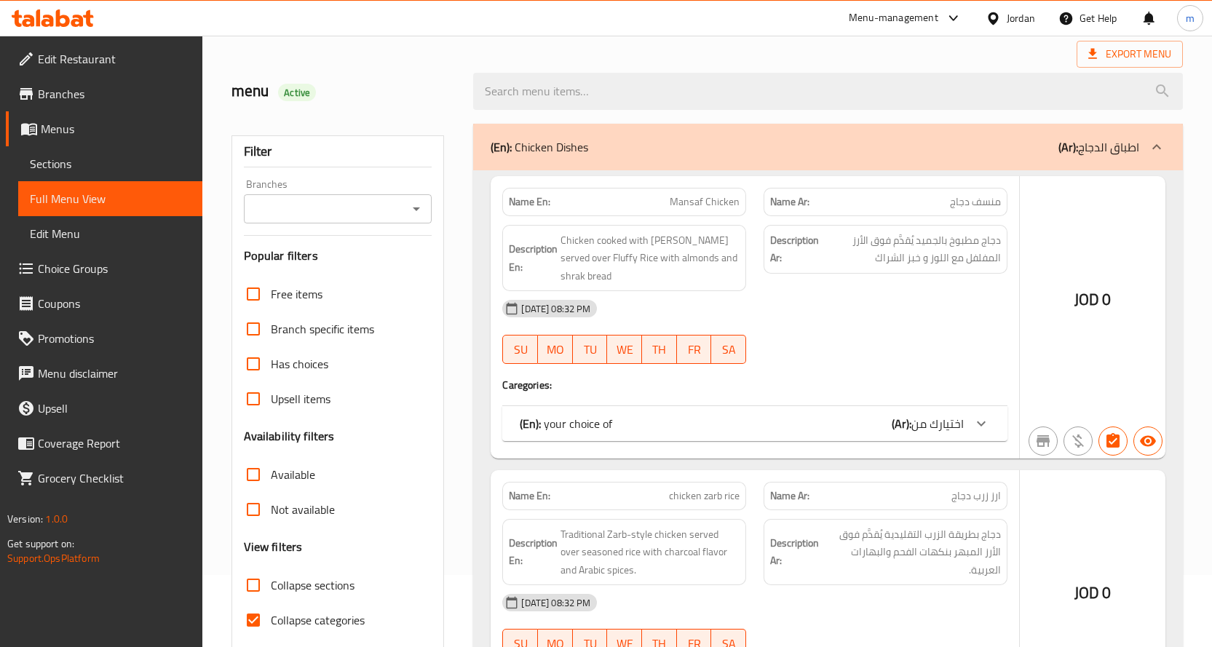
scroll to position [127, 0]
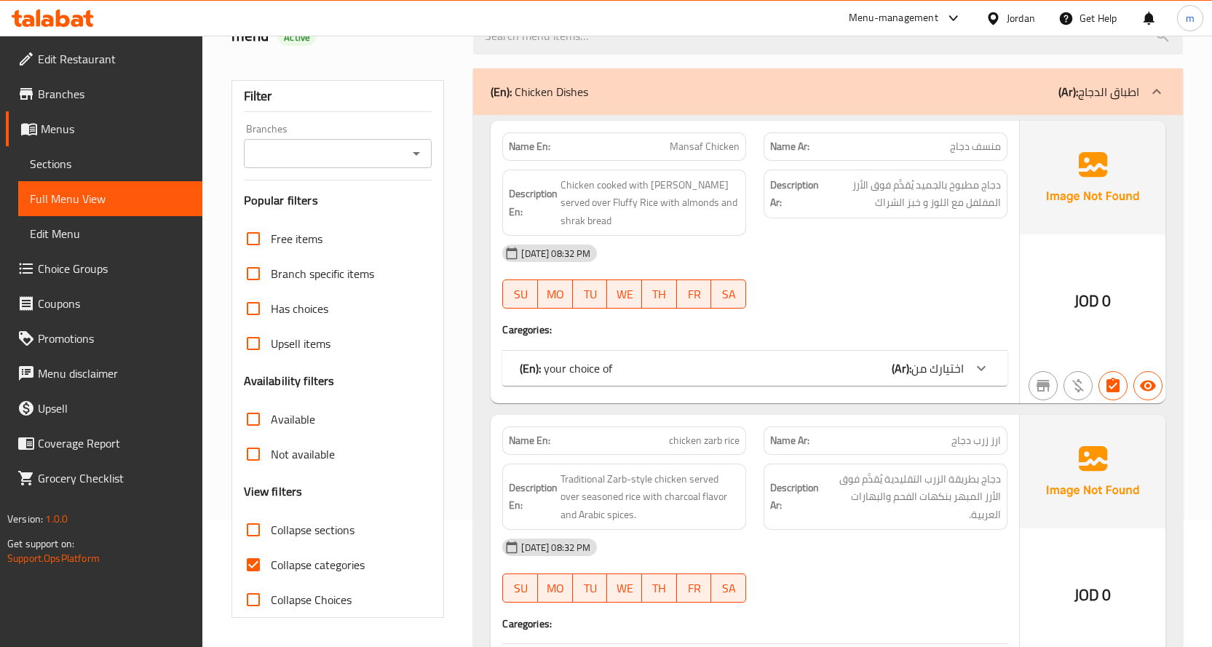
click at [256, 527] on input "Collapse sections" at bounding box center [253, 529] width 35 height 35
checkbox input "true"
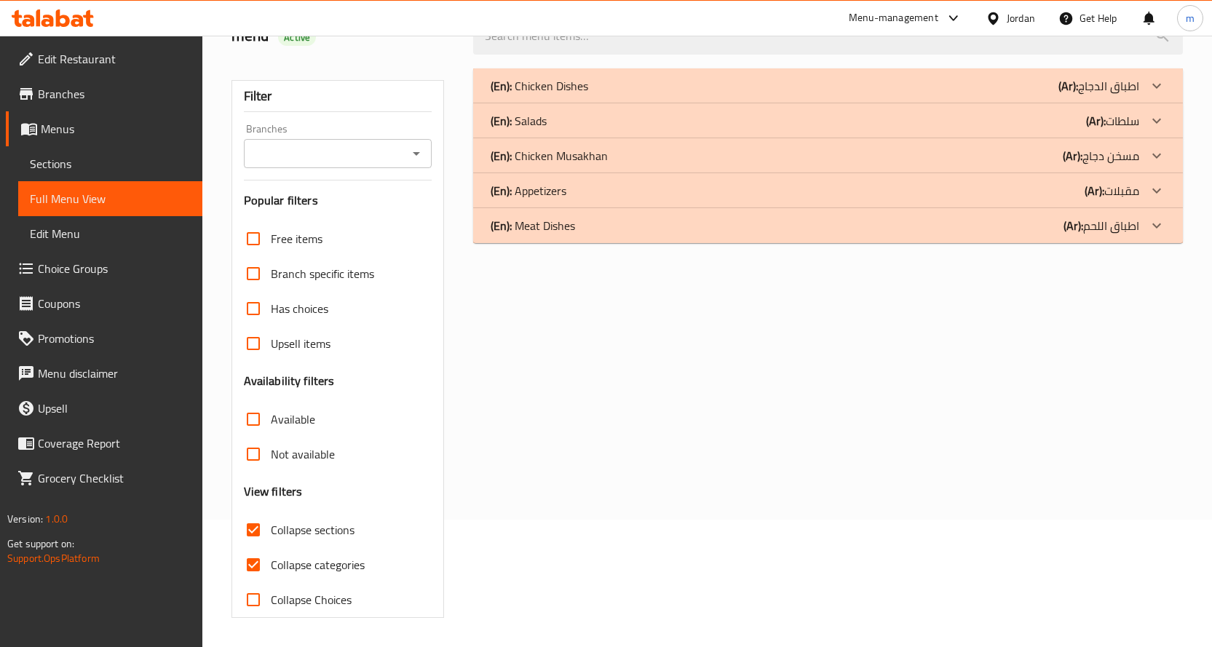
click at [1090, 193] on b "(Ar):" at bounding box center [1095, 191] width 20 height 22
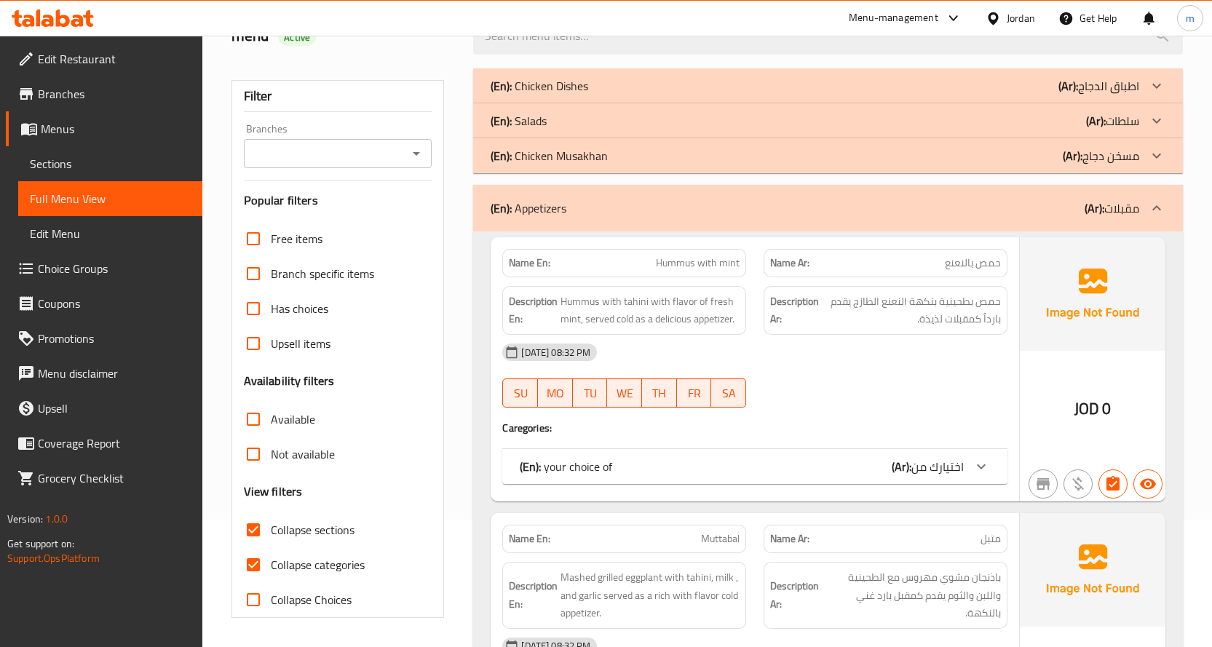
click at [1088, 159] on p "(Ar): مسخن دجاج" at bounding box center [1101, 155] width 76 height 17
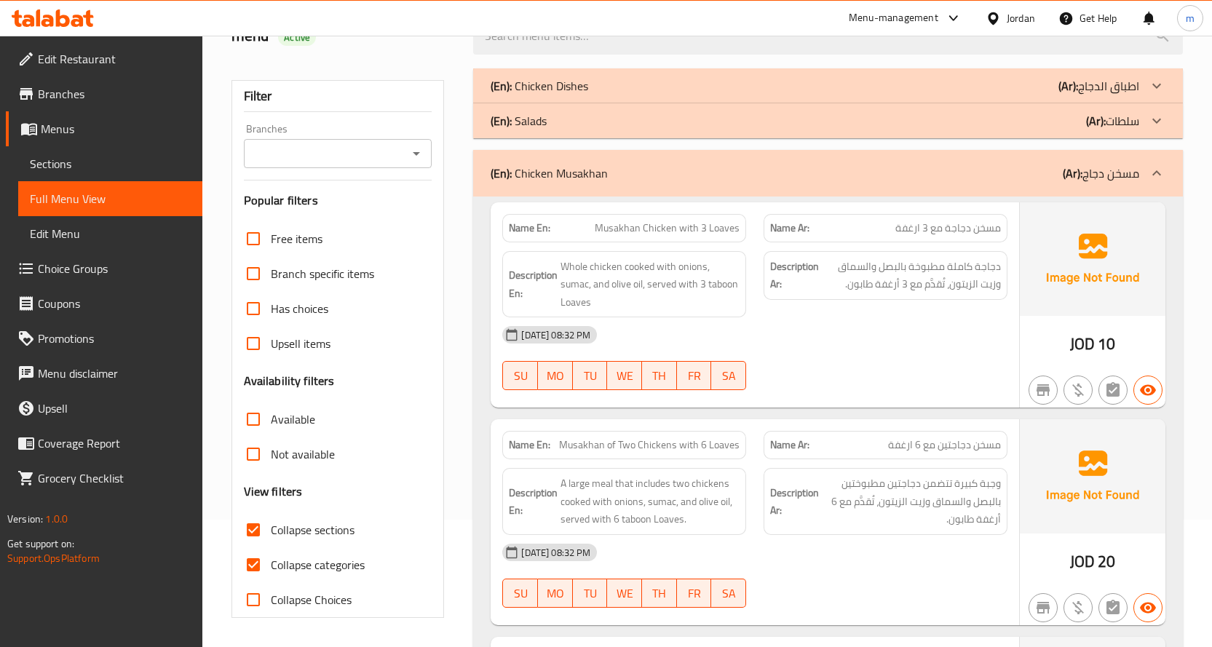
click at [1072, 122] on div "(En): Salads (Ar): سلطات" at bounding box center [815, 120] width 649 height 17
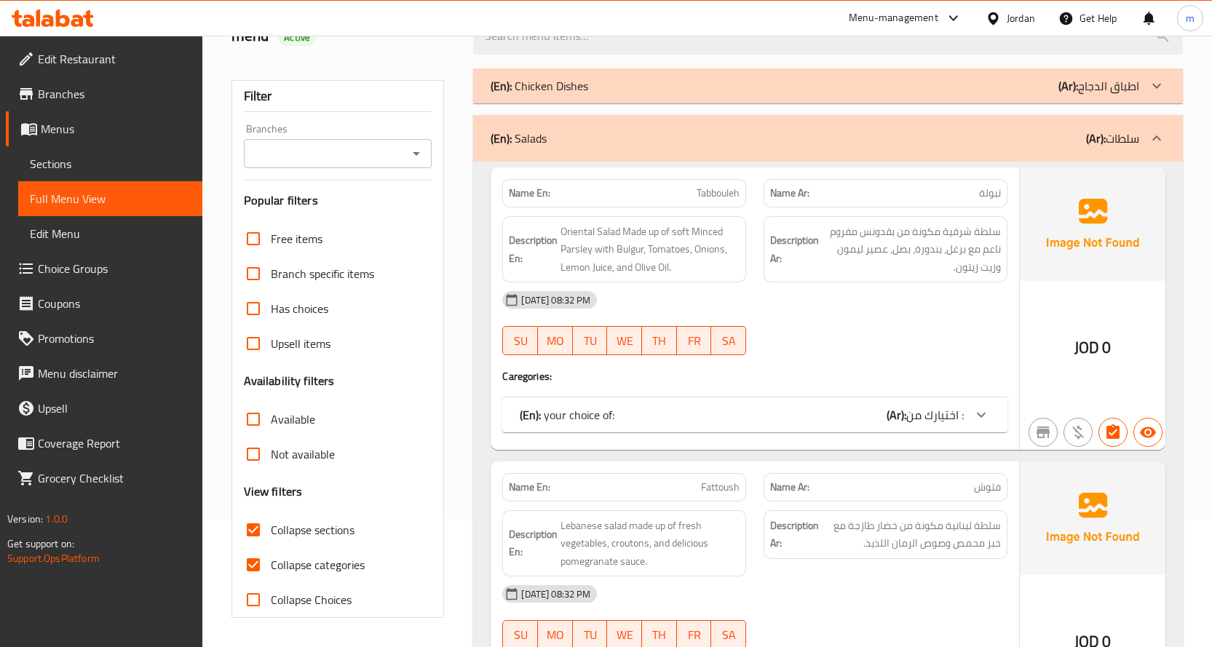
click at [1058, 94] on div "(En): Chicken Dishes (Ar): اطباق الدجاج" at bounding box center [815, 85] width 649 height 17
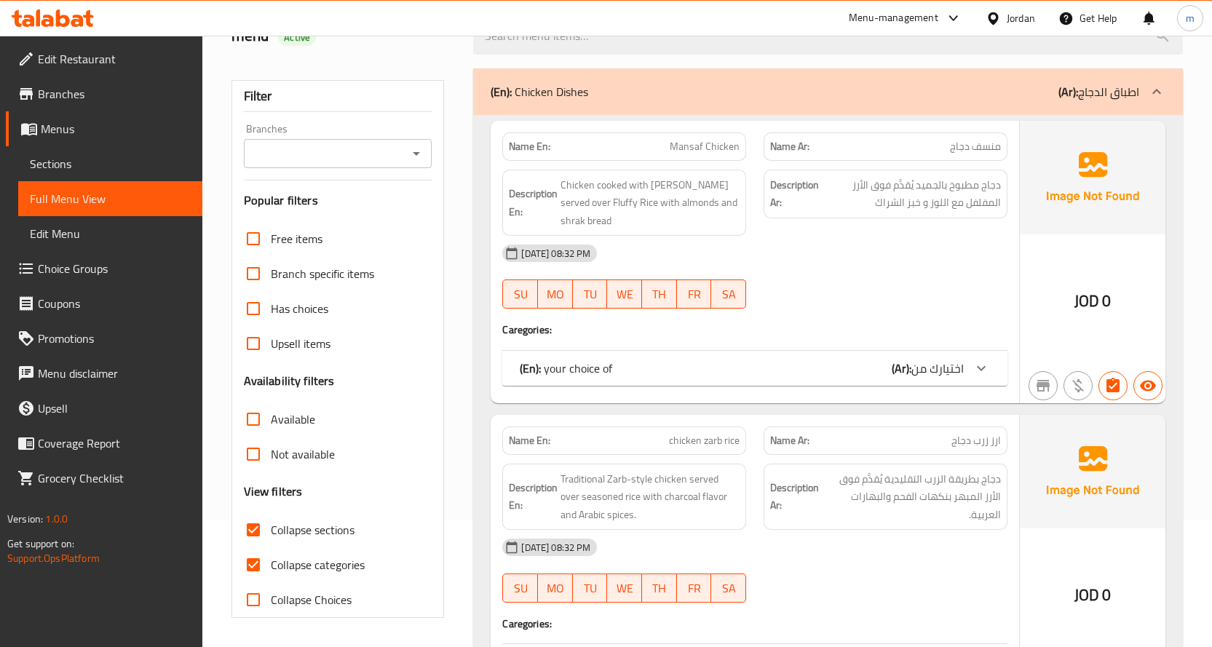
click at [254, 564] on input "Collapse categories" at bounding box center [253, 564] width 35 height 35
checkbox input "false"
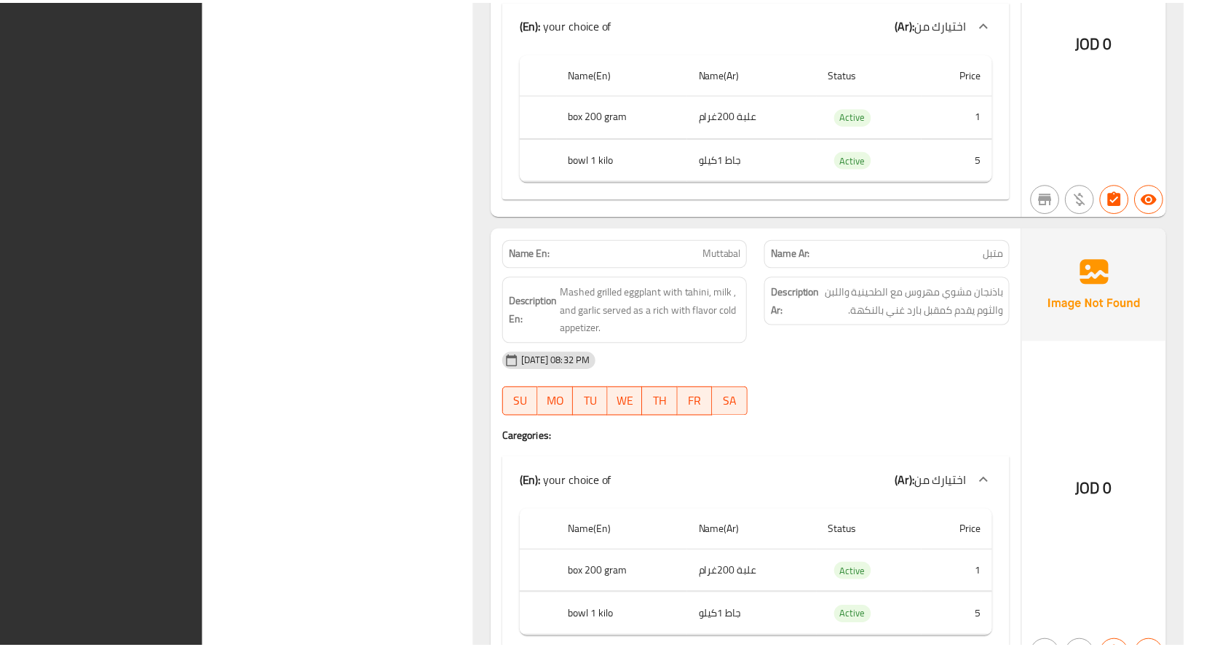
scroll to position [8844, 0]
